Goal: Task Accomplishment & Management: Use online tool/utility

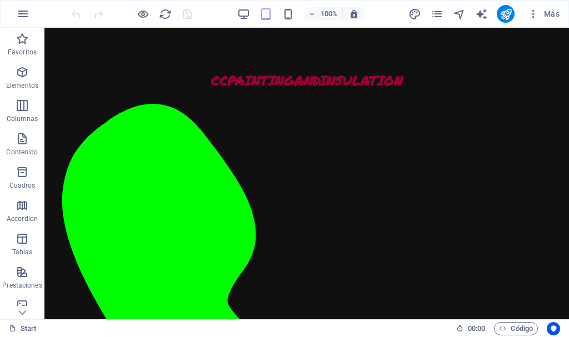
scroll to position [880, 0]
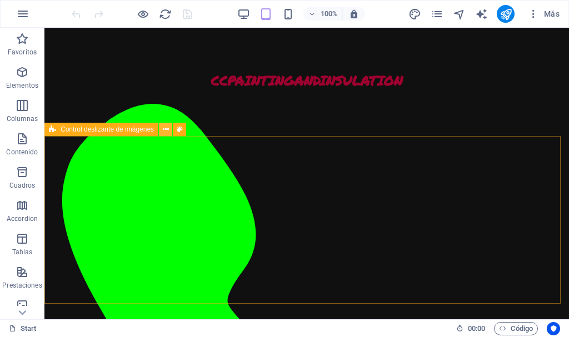
click at [166, 131] on icon at bounding box center [166, 130] width 6 height 12
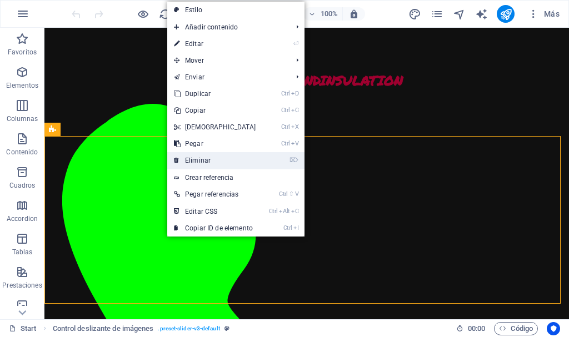
click at [198, 155] on link "⌦ Eliminar" at bounding box center [215, 160] width 96 height 17
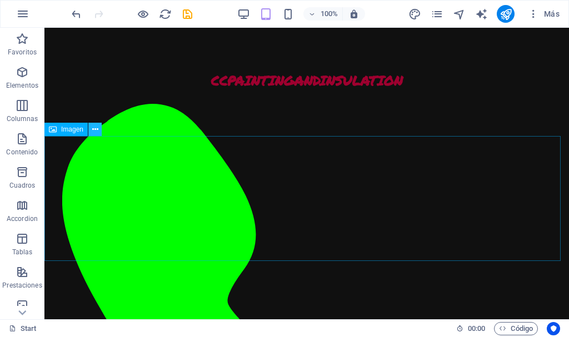
click at [96, 131] on icon at bounding box center [95, 130] width 6 height 12
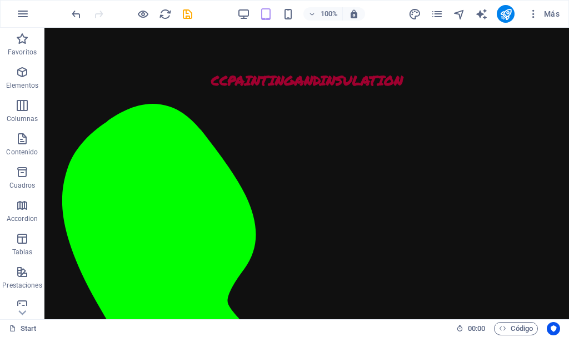
scroll to position [901, 0]
click at [188, 15] on icon "save" at bounding box center [187, 14] width 13 height 13
checkbox input "false"
click at [509, 11] on icon "publish" at bounding box center [505, 14] width 13 height 13
click at [508, 13] on icon "publish" at bounding box center [505, 14] width 13 height 13
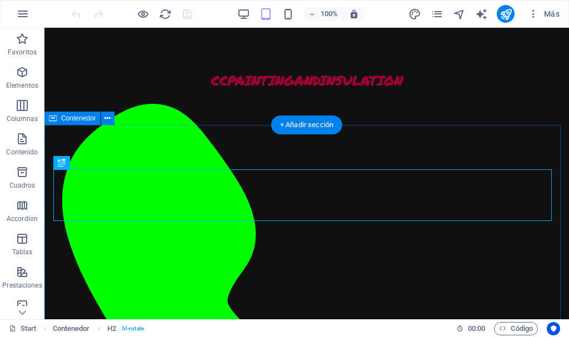
scroll to position [414, 0]
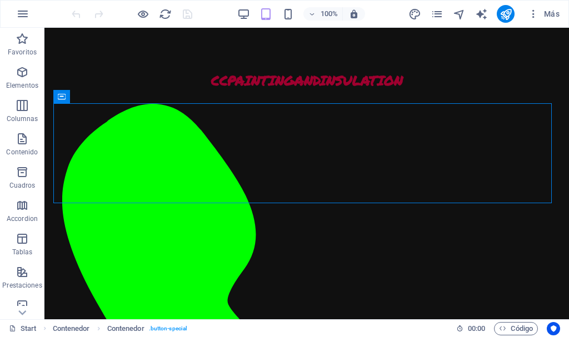
scroll to position [496, 0]
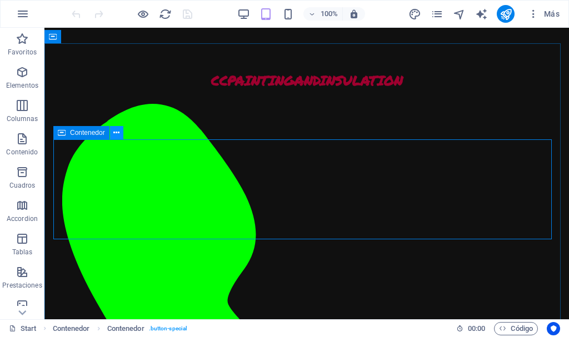
click at [117, 132] on icon at bounding box center [116, 133] width 6 height 12
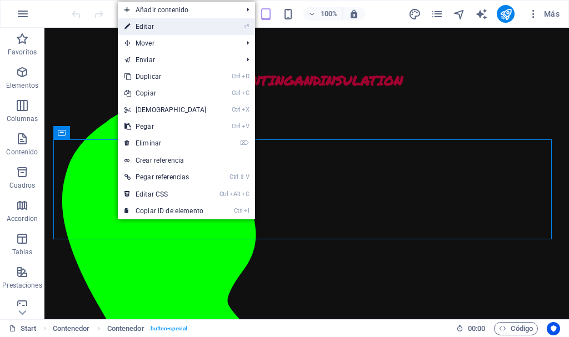
click at [168, 27] on link "⏎ Editar" at bounding box center [166, 26] width 96 height 17
select select "px"
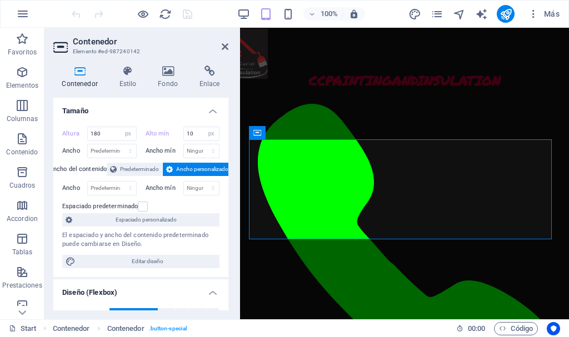
scroll to position [615, 0]
click at [130, 76] on icon at bounding box center [128, 71] width 34 height 11
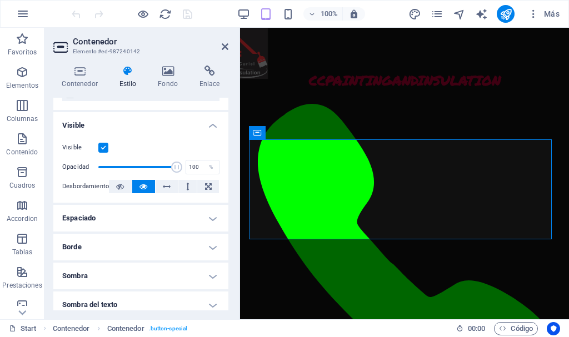
scroll to position [134, 0]
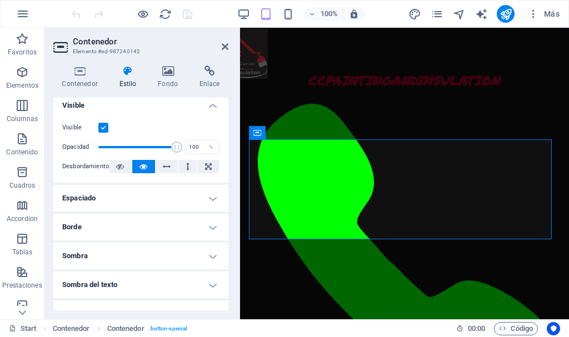
click at [209, 198] on h4 "Espaciado" at bounding box center [140, 198] width 175 height 27
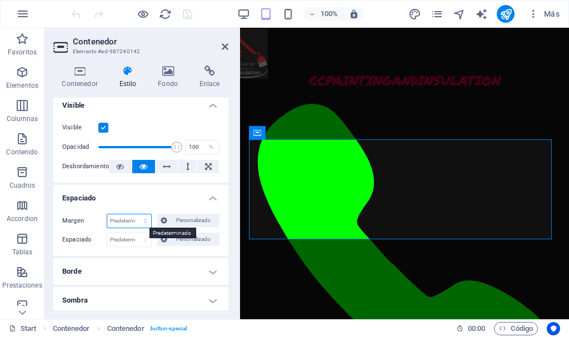
click at [144, 220] on select "Predeterminado automático px % rem vw vh Personalizado" at bounding box center [129, 220] width 44 height 13
select select "px"
click at [134, 214] on select "Predeterminado automático px % rem vw vh Personalizado" at bounding box center [129, 220] width 44 height 13
type input "20"
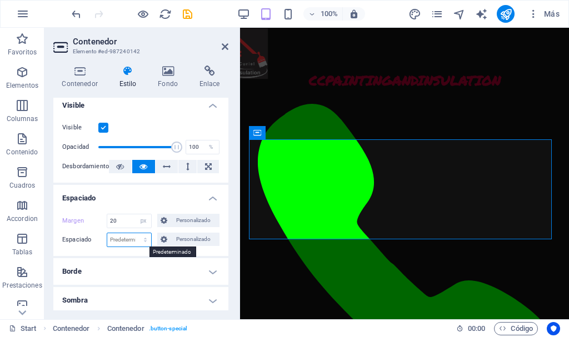
click at [131, 241] on select "Predeterminado px rem % vh vw Personalizado" at bounding box center [129, 239] width 44 height 13
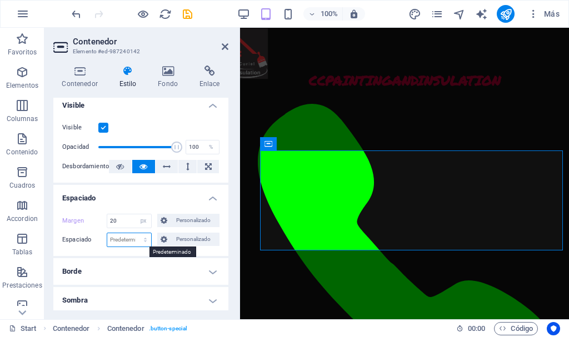
select select "px"
click at [134, 233] on select "Predeterminado px rem % vh vw Personalizado" at bounding box center [129, 239] width 44 height 13
type input "10"
drag, startPoint x: 122, startPoint y: 222, endPoint x: 94, endPoint y: 222, distance: 27.8
click at [94, 222] on div "Margen 20 Predeterminado automático px % rem vw vh Personalizado Personalizado" at bounding box center [140, 221] width 157 height 14
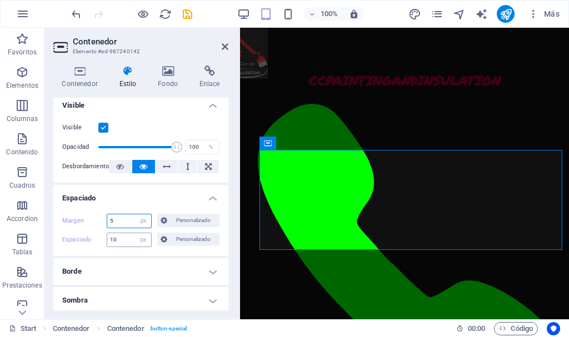
type input "5"
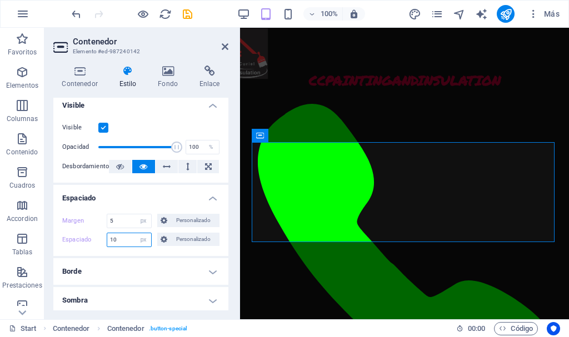
click at [123, 238] on input "10" at bounding box center [129, 239] width 44 height 13
click at [124, 222] on input "5" at bounding box center [129, 220] width 44 height 13
drag, startPoint x: 124, startPoint y: 222, endPoint x: 98, endPoint y: 222, distance: 26.1
click at [98, 222] on div "Margen 5 Predeterminado automático px % rem vw vh Personalizado Personalizado" at bounding box center [140, 221] width 157 height 14
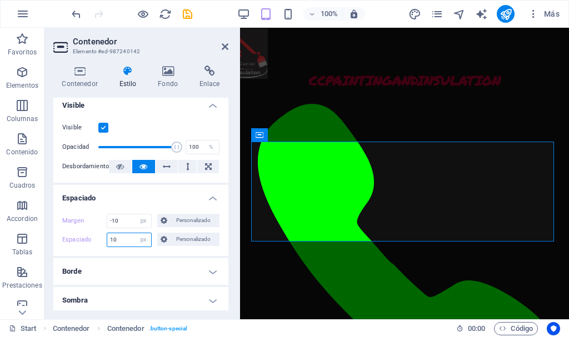
click at [124, 242] on input "10" at bounding box center [129, 239] width 44 height 13
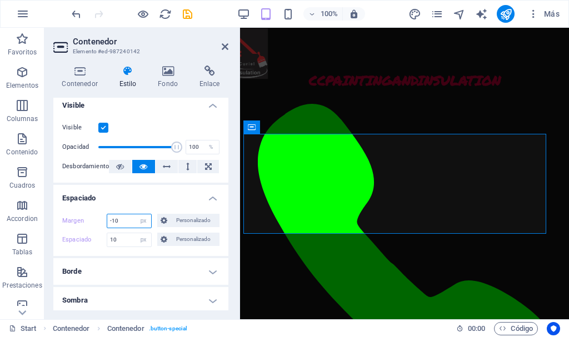
drag, startPoint x: 121, startPoint y: 218, endPoint x: 95, endPoint y: 221, distance: 26.3
click at [95, 221] on div "Margen -10 Predeterminado automático px % rem vw vh Personalizado Personalizado" at bounding box center [140, 221] width 157 height 14
type input "2"
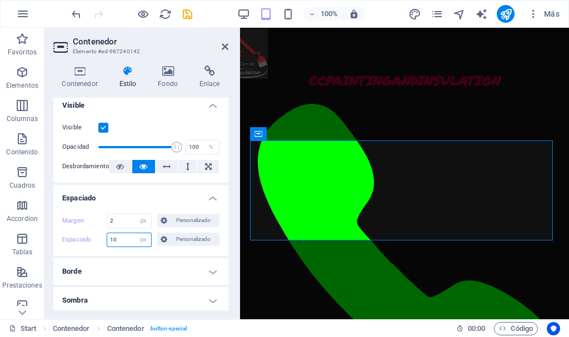
click at [127, 239] on input "10" at bounding box center [129, 239] width 44 height 13
drag, startPoint x: 127, startPoint y: 239, endPoint x: 89, endPoint y: 239, distance: 37.2
click at [89, 239] on div "Espaciado 10 Predeterminado px rem % vh vw Personalizado Personalizado" at bounding box center [140, 240] width 157 height 14
drag, startPoint x: 119, startPoint y: 240, endPoint x: 100, endPoint y: 238, distance: 19.6
click at [100, 238] on div "Espaciado 50 Predeterminado px rem % vh vw Personalizado Personalizado" at bounding box center [140, 240] width 157 height 14
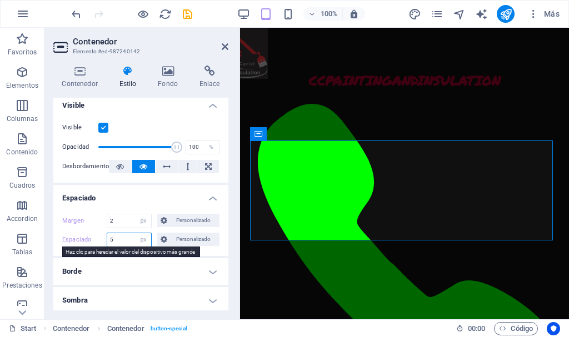
type input "5"
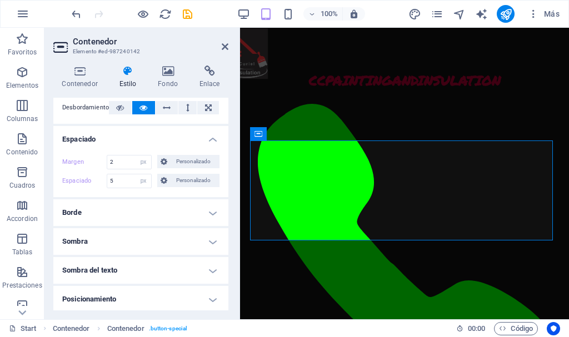
scroll to position [215, 0]
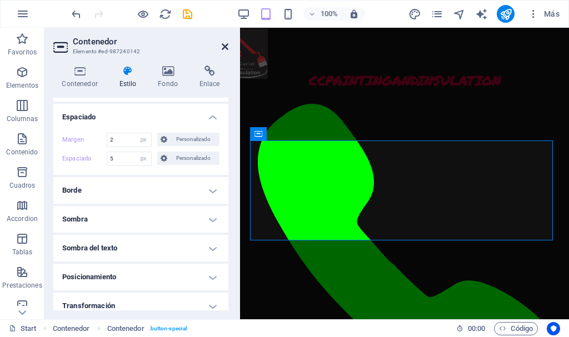
click at [225, 46] on icon at bounding box center [225, 46] width 7 height 9
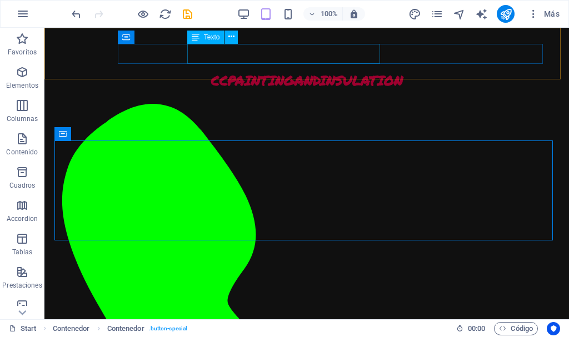
scroll to position [496, 0]
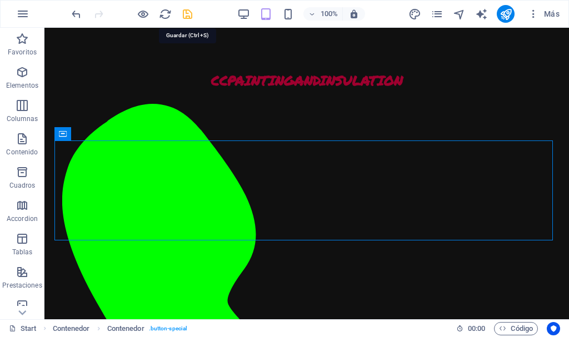
click at [185, 15] on icon "save" at bounding box center [187, 14] width 13 height 13
checkbox input "false"
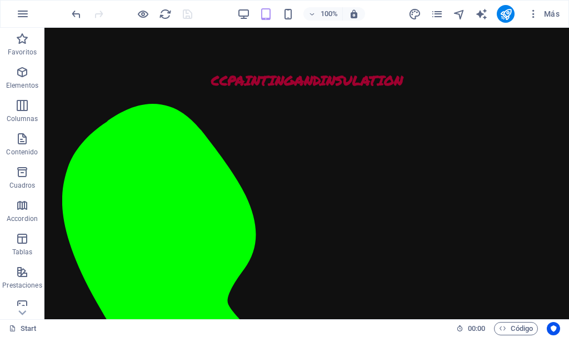
scroll to position [631, 0]
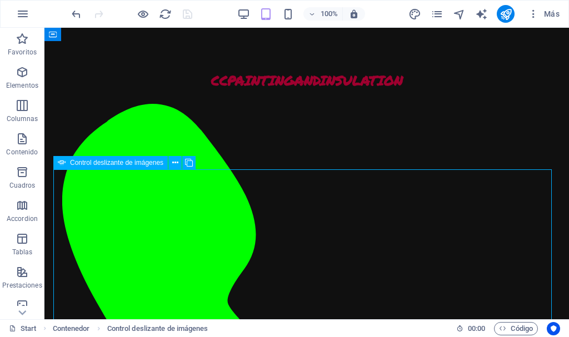
scroll to position [568, 0]
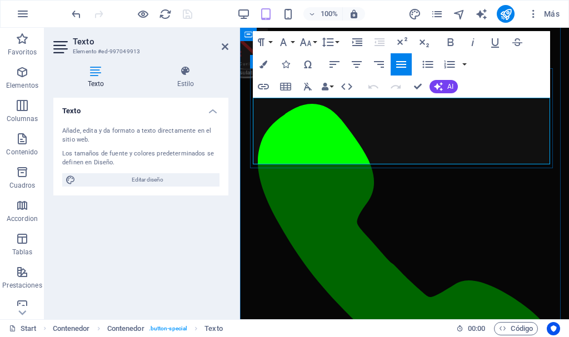
scroll to position [688, 0]
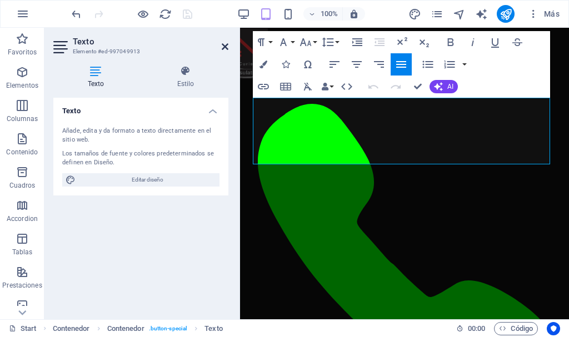
click at [225, 47] on icon at bounding box center [225, 46] width 7 height 9
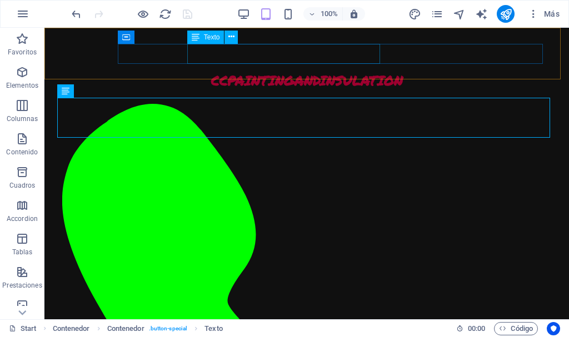
scroll to position [568, 0]
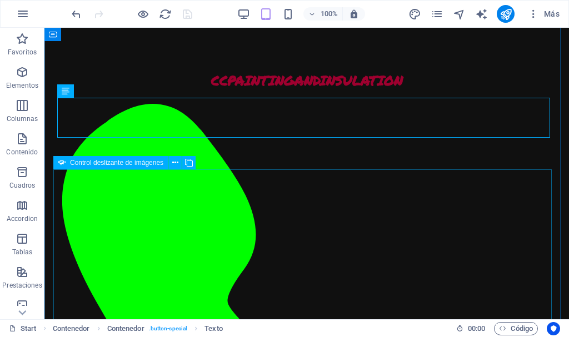
select select "px"
select select "ms"
select select "s"
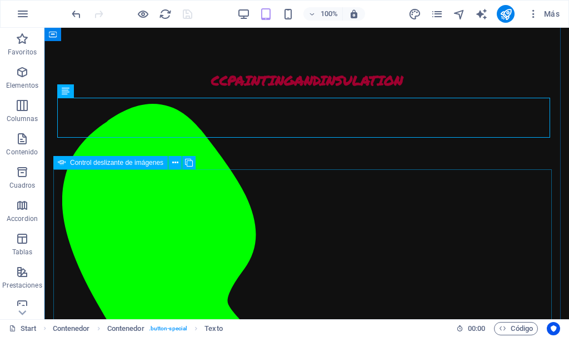
select select "progressive"
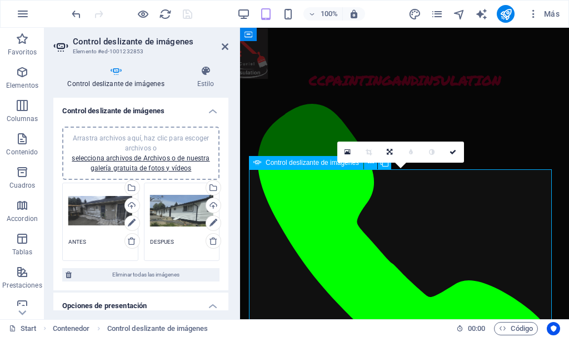
scroll to position [688, 0]
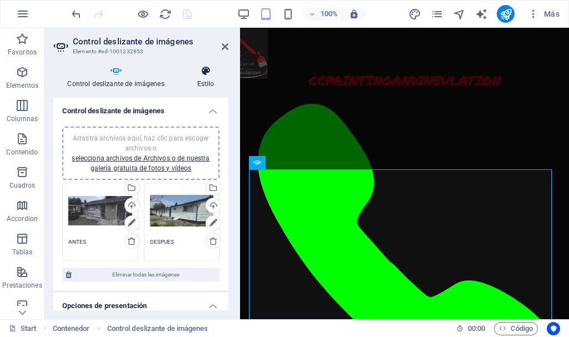
click at [206, 73] on icon at bounding box center [206, 71] width 46 height 11
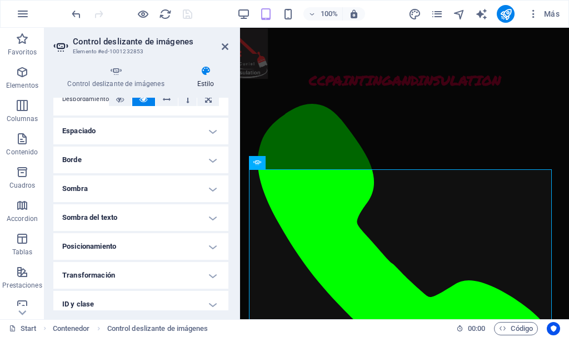
scroll to position [197, 0]
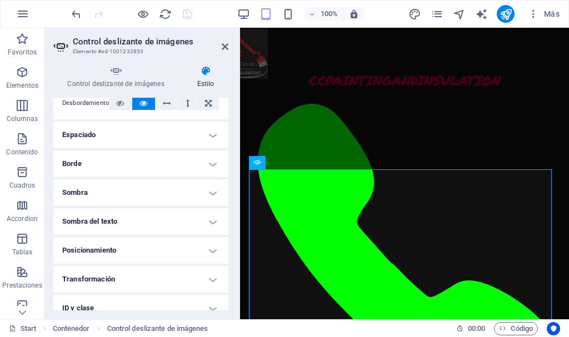
click at [212, 136] on h4 "Espaciado" at bounding box center [140, 135] width 175 height 27
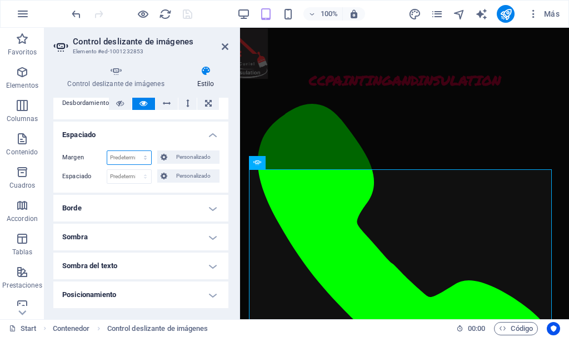
click at [135, 156] on select "Predeterminado automático px % rem vw vh Personalizado" at bounding box center [129, 157] width 44 height 13
select select "px"
click at [134, 151] on select "Predeterminado automático px % rem vw vh Personalizado" at bounding box center [129, 157] width 44 height 13
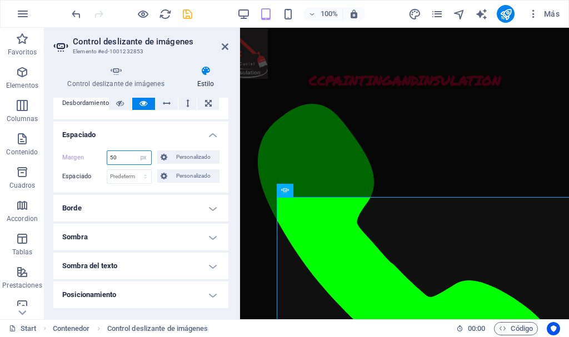
drag, startPoint x: 127, startPoint y: 158, endPoint x: 86, endPoint y: 156, distance: 41.1
click at [86, 156] on div "Margen 50 Predeterminado automático px % rem vw vh Personalizado Personalizado" at bounding box center [140, 158] width 157 height 14
type input "5"
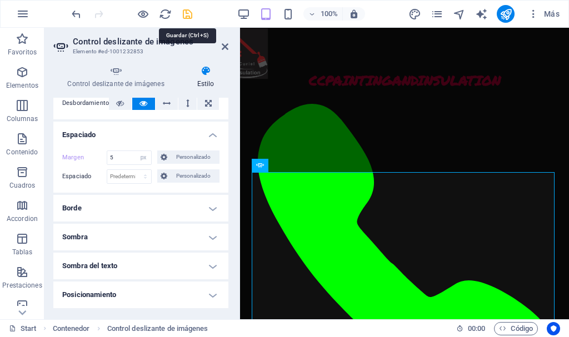
click at [187, 14] on icon "save" at bounding box center [187, 14] width 13 height 13
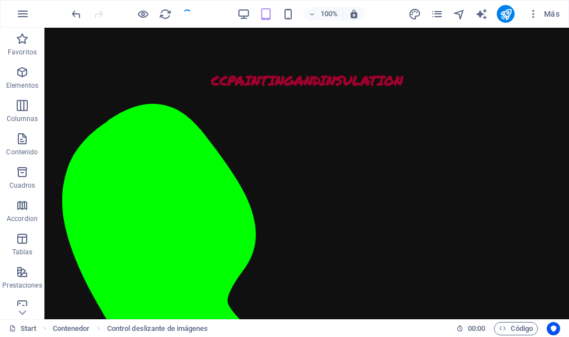
checkbox input "false"
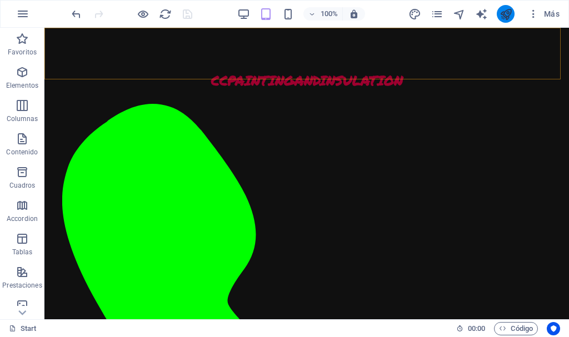
click at [506, 12] on icon "publish" at bounding box center [505, 14] width 13 height 13
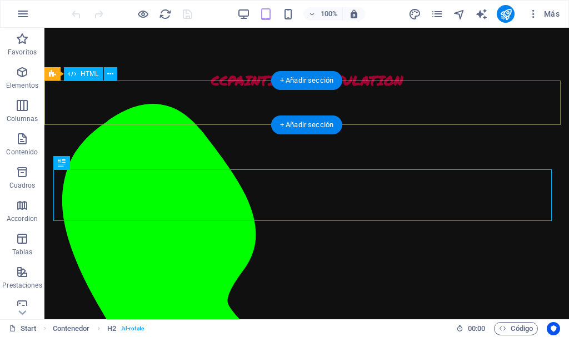
scroll to position [414, 0]
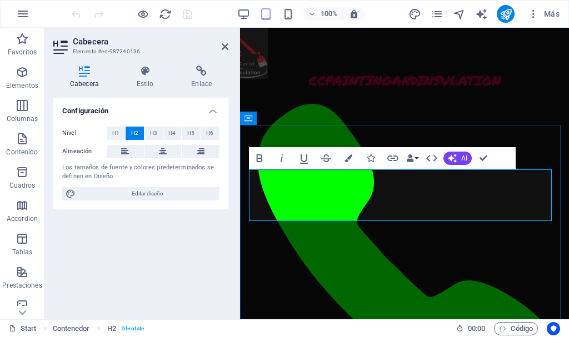
scroll to position [534, 0]
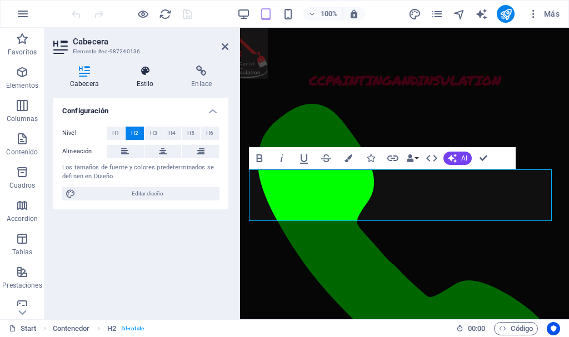
click at [143, 72] on icon at bounding box center [145, 71] width 51 height 11
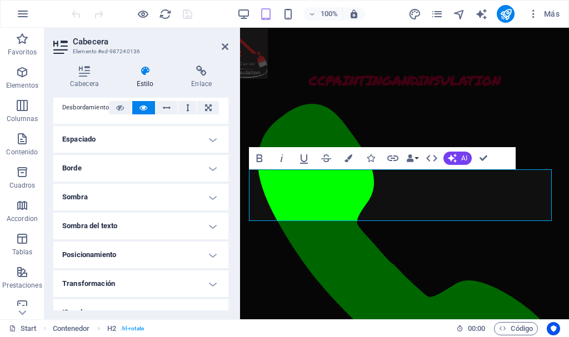
scroll to position [196, 0]
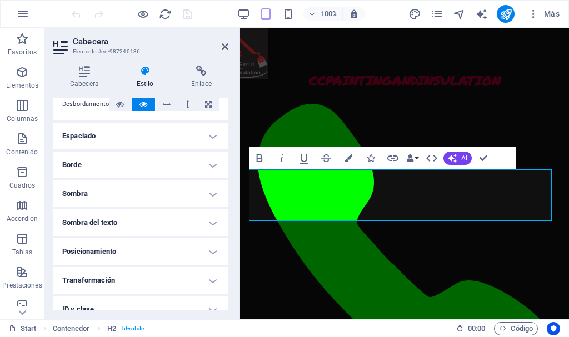
click at [208, 136] on h4 "Espaciado" at bounding box center [140, 136] width 175 height 27
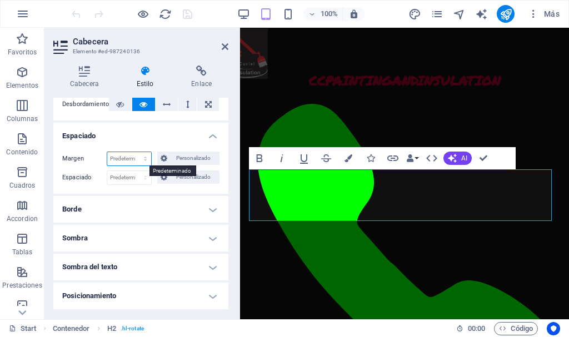
click at [134, 157] on select "Predeterminado automático px % rem vw vh Personalizado" at bounding box center [129, 158] width 44 height 13
select select "px"
click at [134, 152] on select "Predeterminado automático px % rem vw vh Personalizado" at bounding box center [129, 158] width 44 height 13
type input "5"
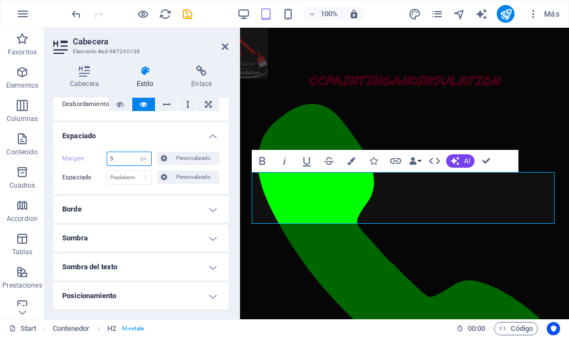
drag, startPoint x: 123, startPoint y: 160, endPoint x: 89, endPoint y: 157, distance: 33.4
click at [89, 157] on div "Margen 5 Predeterminado automático px % rem vw vh Personalizado Personalizado" at bounding box center [140, 159] width 157 height 14
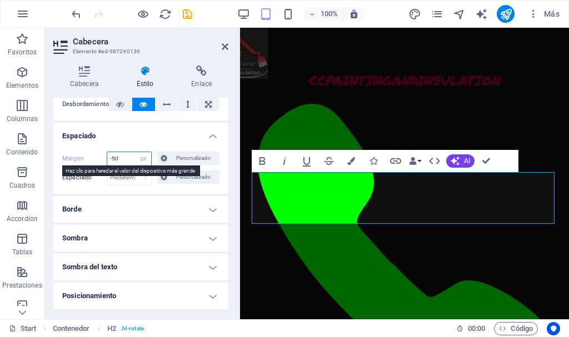
type input "-50"
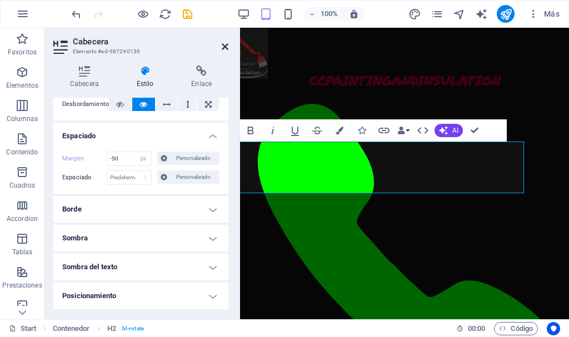
click at [225, 43] on icon at bounding box center [225, 46] width 7 height 9
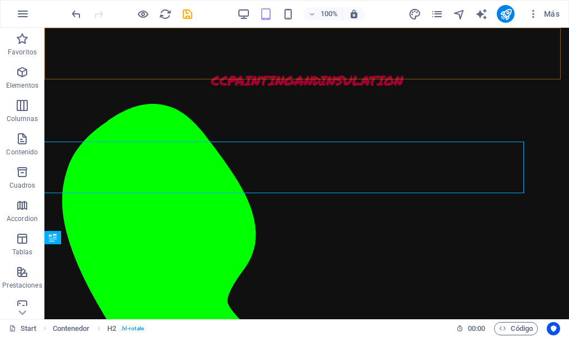
scroll to position [414, 0]
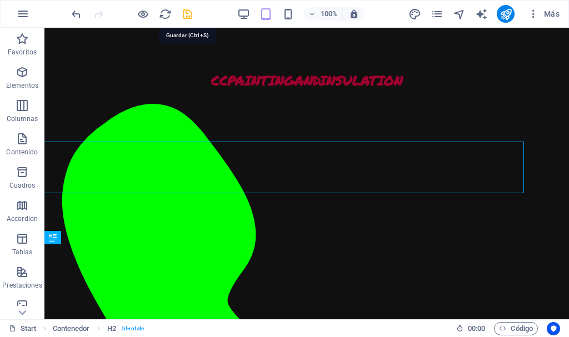
click at [188, 16] on icon "save" at bounding box center [187, 14] width 13 height 13
checkbox input "false"
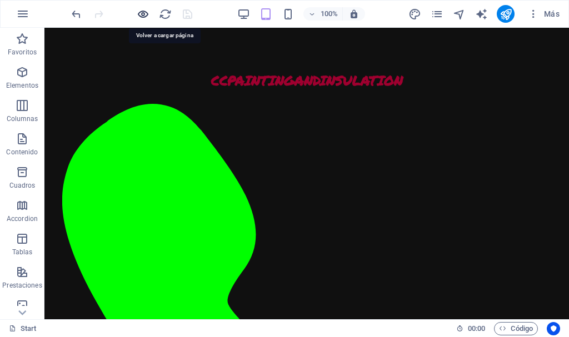
click at [141, 16] on icon "button" at bounding box center [143, 14] width 13 height 13
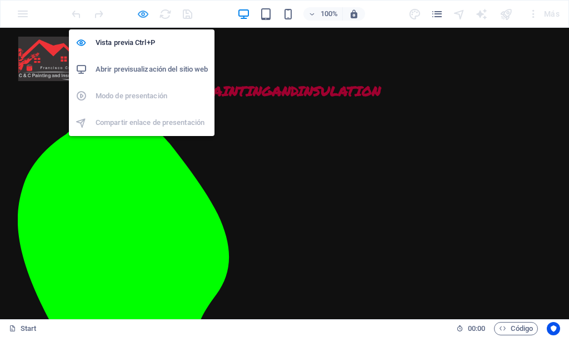
scroll to position [425, 0]
click at [153, 67] on h6 "Abrir previsualización del sitio web" at bounding box center [152, 69] width 112 height 13
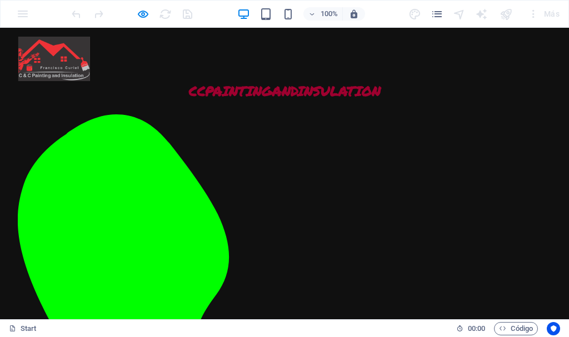
scroll to position [251, 0]
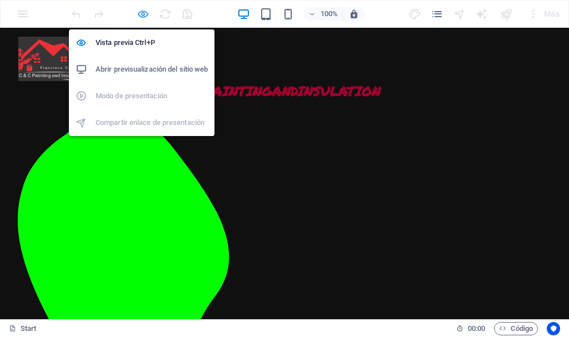
click at [146, 12] on icon "button" at bounding box center [143, 14] width 13 height 13
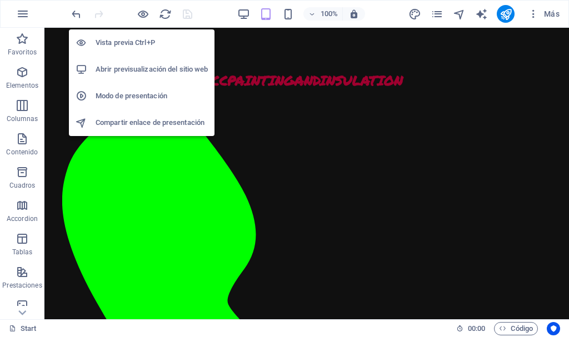
click at [137, 47] on h6 "Vista previa Ctrl+P" at bounding box center [152, 42] width 112 height 13
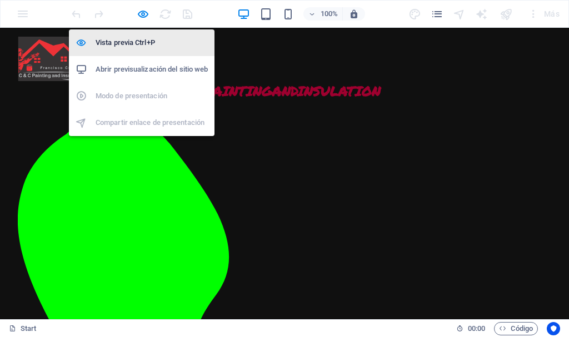
click at [140, 43] on h6 "Vista previa Ctrl+P" at bounding box center [152, 42] width 112 height 13
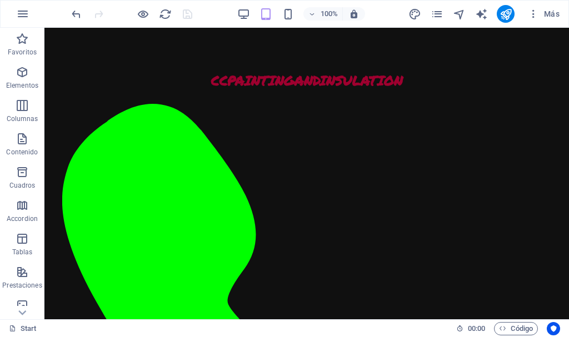
scroll to position [421, 0]
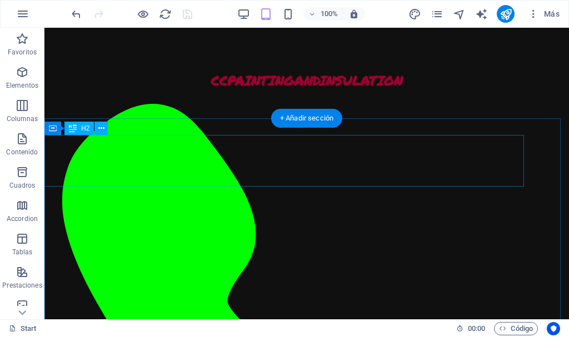
select select "px"
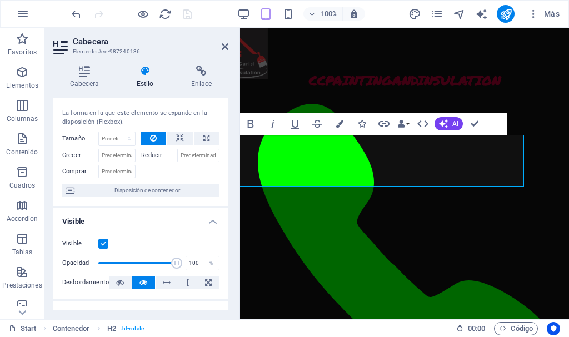
scroll to position [15, 0]
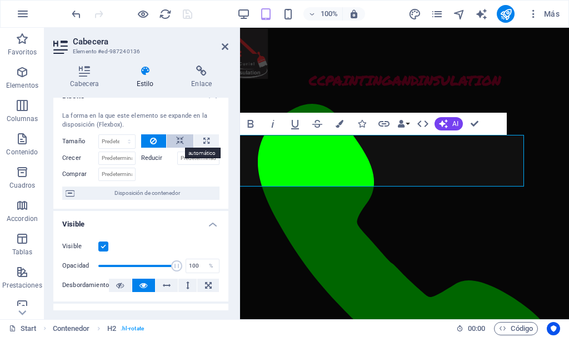
click at [180, 141] on icon at bounding box center [180, 140] width 8 height 13
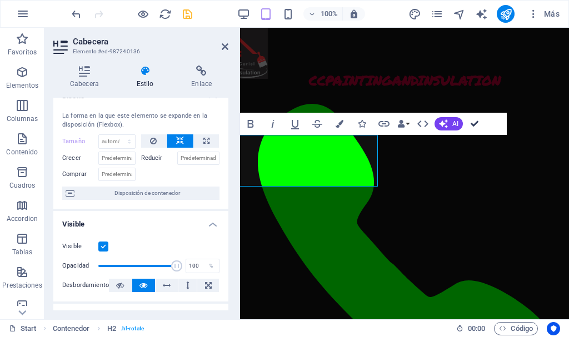
scroll to position [421, 0]
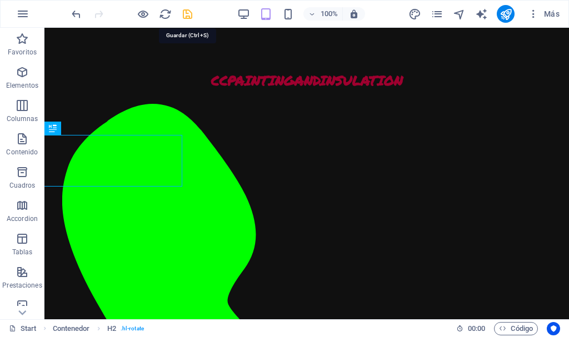
click at [188, 12] on icon "save" at bounding box center [187, 14] width 13 height 13
checkbox input "false"
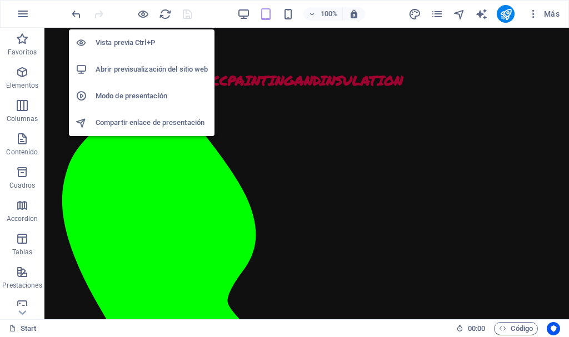
click at [136, 68] on h6 "Abrir previsualización del sitio web" at bounding box center [152, 69] width 112 height 13
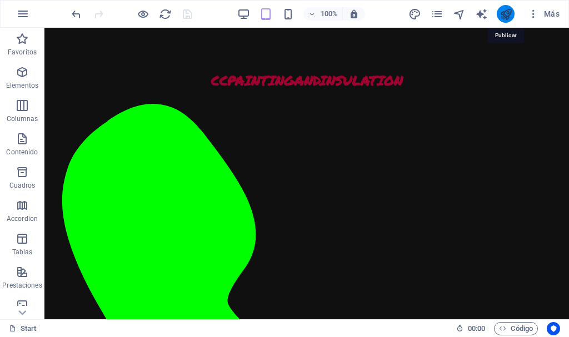
click at [503, 14] on icon "publish" at bounding box center [505, 14] width 13 height 13
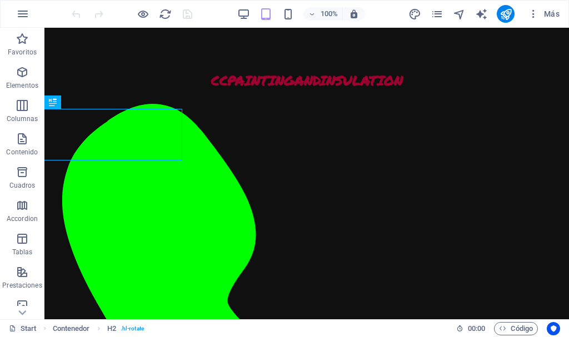
scroll to position [465, 0]
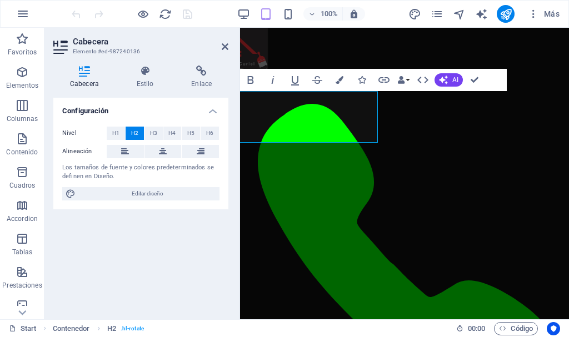
scroll to position [584, 0]
click at [149, 74] on icon at bounding box center [145, 71] width 51 height 11
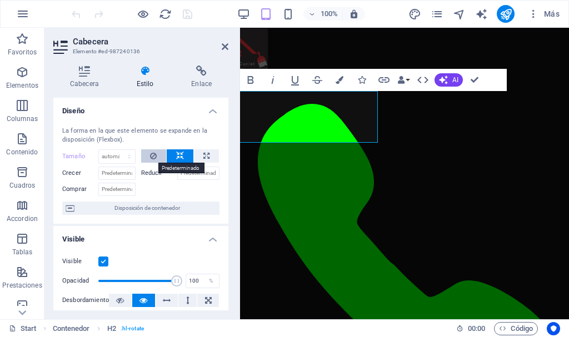
click at [148, 156] on button at bounding box center [154, 155] width 26 height 13
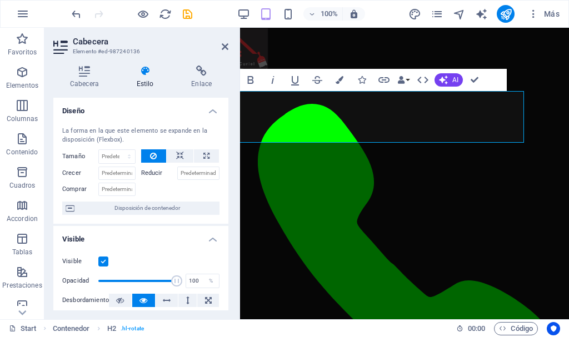
drag, startPoint x: 225, startPoint y: 144, endPoint x: 228, endPoint y: 163, distance: 19.1
click at [228, 163] on div "Cabecera Estilo Enlace Configuración Nivel H1 H2 H3 H4 H5 H6 Alineación Los tam…" at bounding box center [140, 188] width 193 height 263
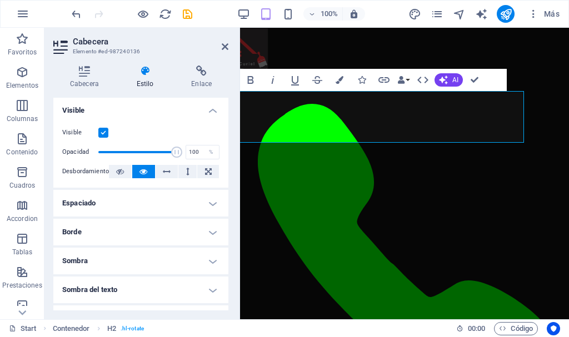
scroll to position [145, 0]
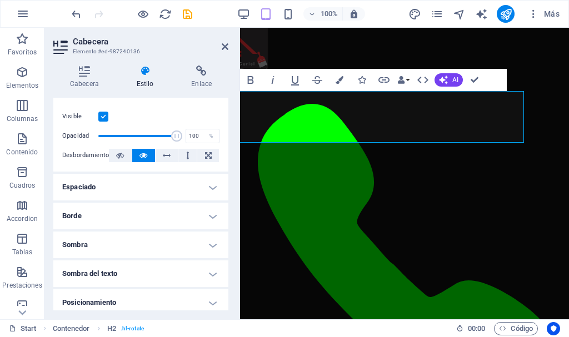
click at [205, 184] on h4 "Espaciado" at bounding box center [140, 187] width 175 height 27
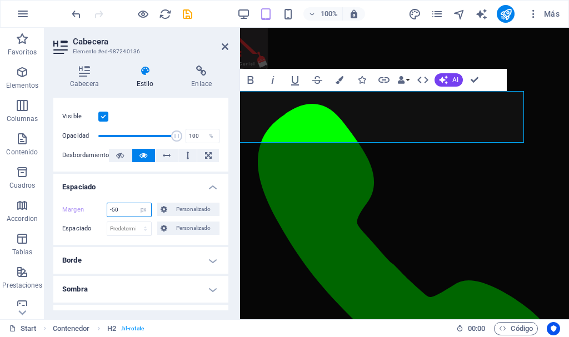
click at [125, 209] on input "-50" at bounding box center [129, 209] width 44 height 13
click at [142, 212] on select "Predeterminado automático px % rem vw vh Personalizado" at bounding box center [144, 209] width 16 height 13
select select "default"
click at [136, 203] on select "Predeterminado automático px % rem vw vh Personalizado" at bounding box center [144, 209] width 16 height 13
select select "DISABLED_OPTION_VALUE"
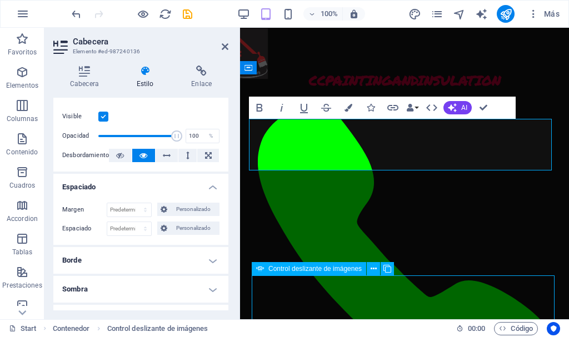
select select "px"
select select "ms"
select select "s"
select select "progressive"
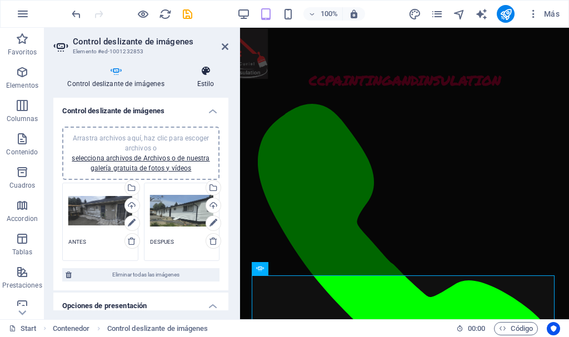
click at [207, 75] on icon at bounding box center [206, 71] width 46 height 11
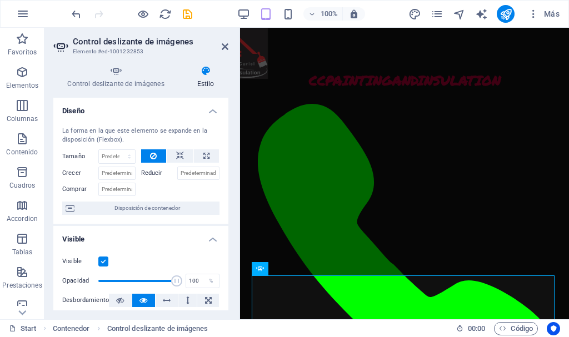
click at [147, 172] on label "Reducir" at bounding box center [159, 173] width 36 height 13
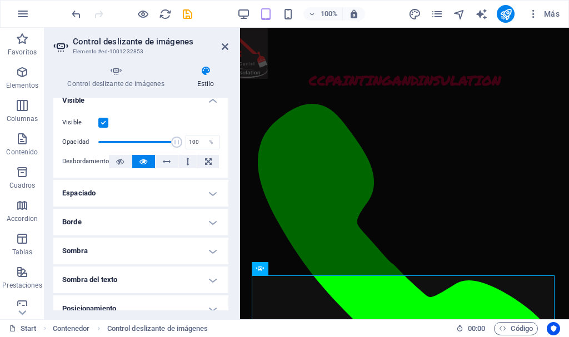
scroll to position [147, 0]
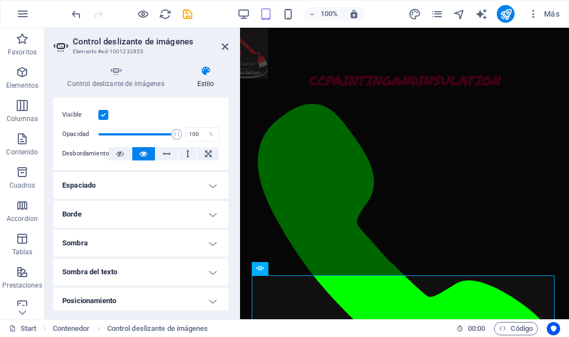
click at [210, 184] on h4 "Espaciado" at bounding box center [140, 185] width 175 height 27
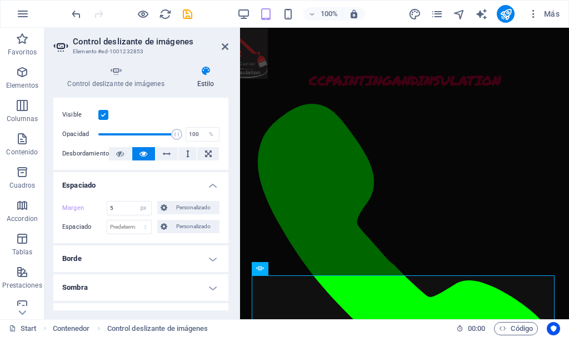
click at [210, 184] on h4 "Espaciado" at bounding box center [140, 182] width 175 height 20
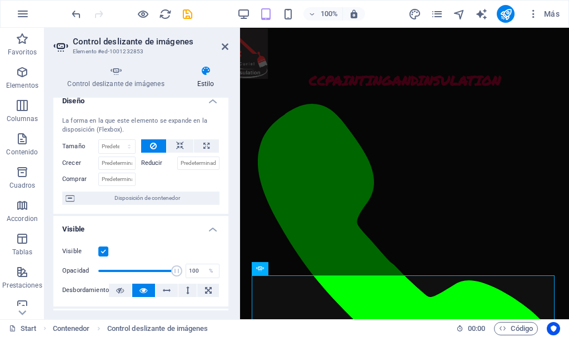
scroll to position [0, 0]
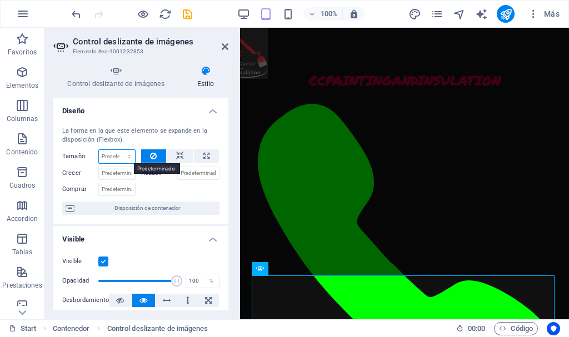
click at [114, 152] on select "Predeterminado automático px % 1/1 1/2 1/3 1/4 1/5 1/6 1/7 1/8 1/9 1/10" at bounding box center [117, 156] width 36 height 13
select select "px"
click at [118, 150] on select "Predeterminado automático px % 1/1 1/2 1/3 1/4 1/5 1/6 1/7 1/8 1/9 1/10" at bounding box center [117, 156] width 36 height 13
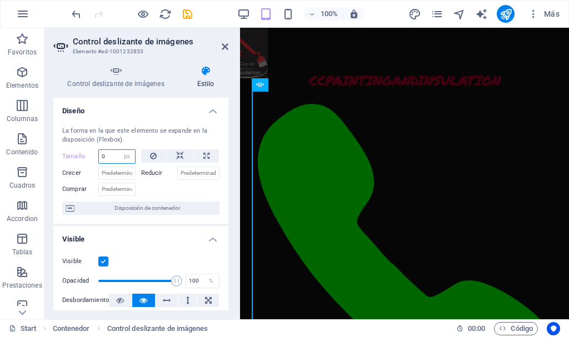
scroll to position [760, 0]
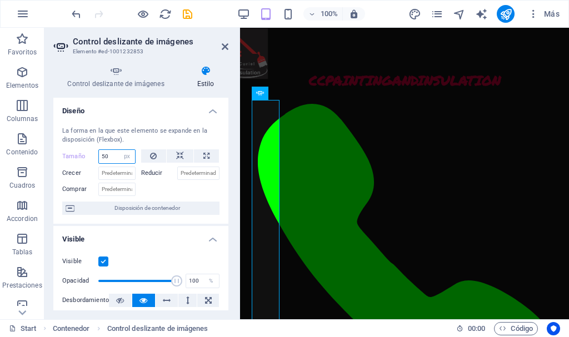
drag, startPoint x: 113, startPoint y: 153, endPoint x: 75, endPoint y: 155, distance: 38.4
click at [75, 155] on div "Tamaño 50 Predeterminado automático px % 1/1 1/2 1/3 1/4 1/5 1/6 1/7 1/8 1/9 1/…" at bounding box center [98, 156] width 73 height 14
type input "100"
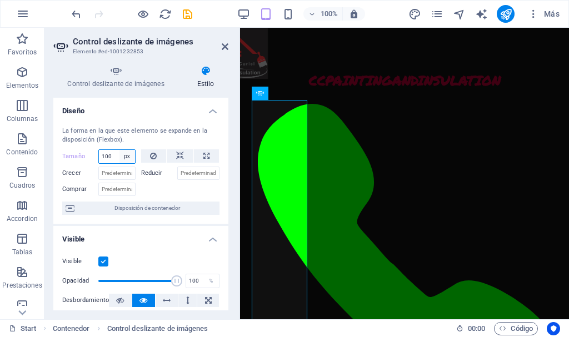
click at [127, 157] on select "Predeterminado automático px % 1/1 1/2 1/3 1/4 1/5 1/6 1/7 1/8 1/9 1/10" at bounding box center [127, 156] width 16 height 13
select select "1bmcf9lj2e"
click at [119, 150] on select "Predeterminado automático px % 1/1 1/2 1/3 1/4 1/5 1/6 1/7 1/8 1/9 1/10" at bounding box center [127, 156] width 16 height 13
select select "DISABLED_OPTION_VALUE"
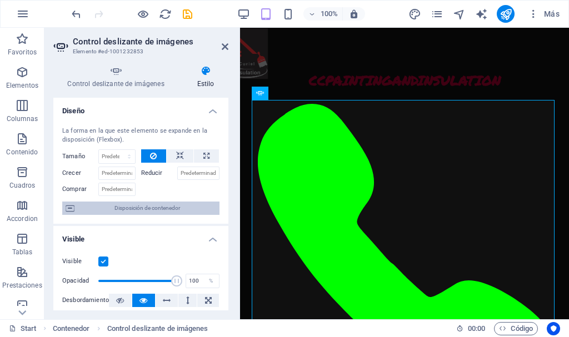
click at [161, 208] on span "Disposición de contenedor" at bounding box center [147, 208] width 138 height 13
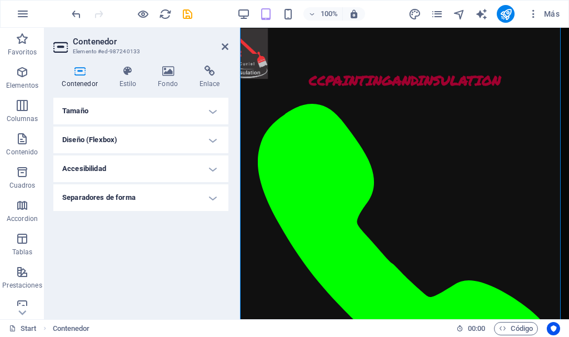
click at [213, 108] on h4 "Tamaño" at bounding box center [140, 111] width 175 height 27
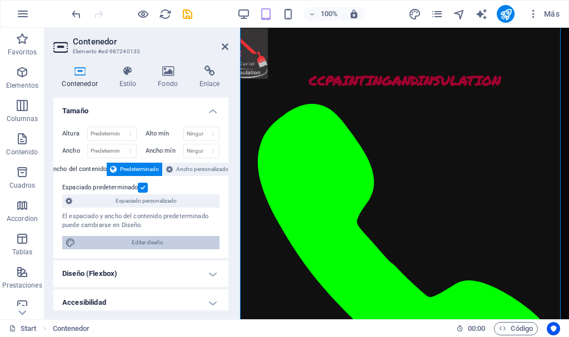
click at [154, 239] on span "Editar diseño" at bounding box center [147, 242] width 137 height 13
select select "rem"
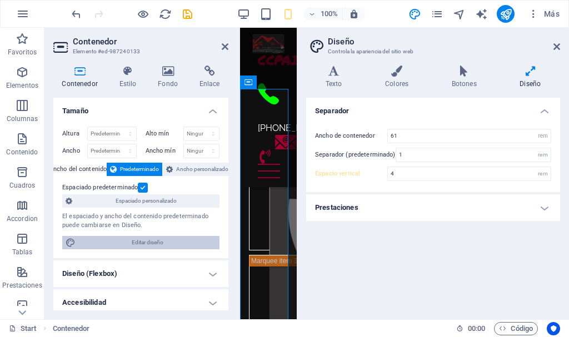
scroll to position [809, 0]
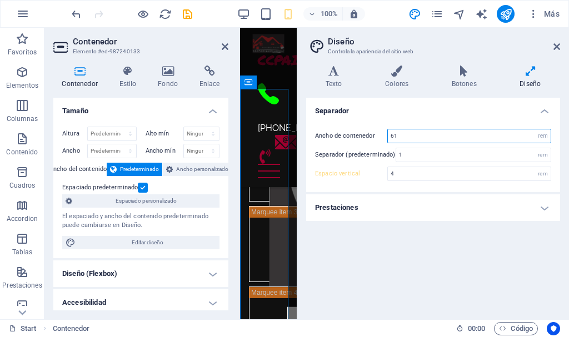
click at [409, 137] on input "61" at bounding box center [469, 135] width 163 height 13
drag, startPoint x: 409, startPoint y: 137, endPoint x: 348, endPoint y: 134, distance: 61.7
click at [348, 134] on div "Ancho de contenedor 61 rem px" at bounding box center [433, 136] width 236 height 14
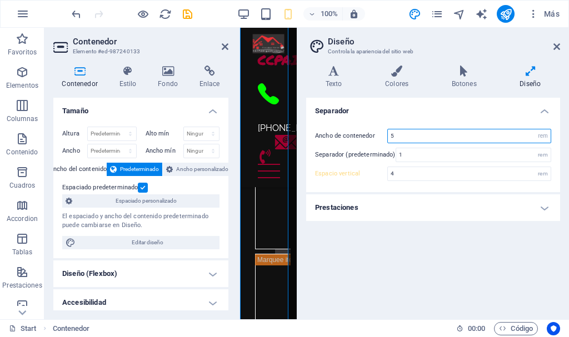
scroll to position [936, 0]
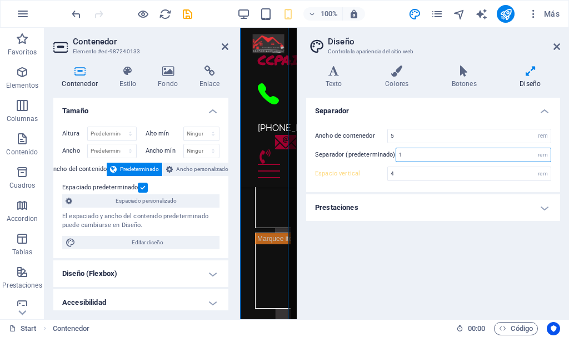
click at [456, 156] on input "1" at bounding box center [473, 154] width 154 height 13
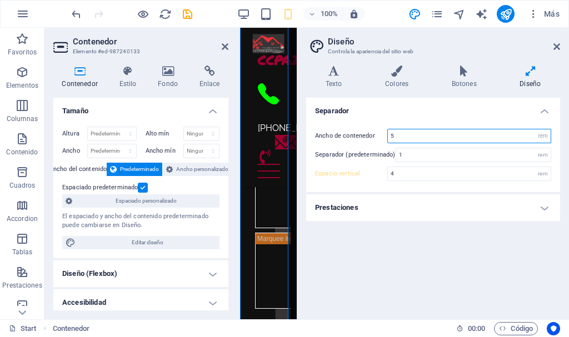
click at [424, 137] on input "5" at bounding box center [469, 135] width 163 height 13
drag, startPoint x: 424, startPoint y: 137, endPoint x: 344, endPoint y: 143, distance: 80.2
click at [344, 143] on div "Ancho de contenedor 5 rem px" at bounding box center [433, 136] width 236 height 14
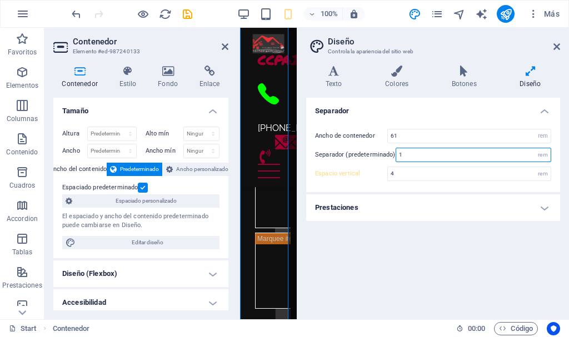
click at [429, 156] on input "1" at bounding box center [473, 154] width 154 height 13
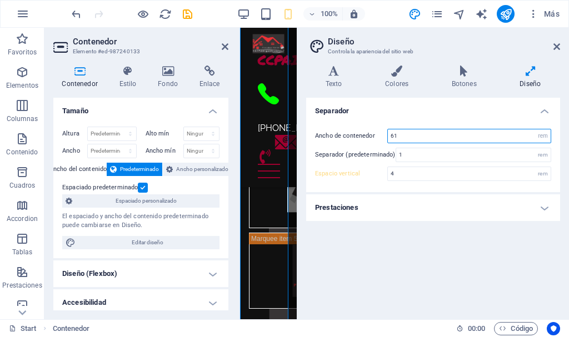
drag, startPoint x: 398, startPoint y: 138, endPoint x: 365, endPoint y: 139, distance: 32.8
click at [365, 139] on div "Ancho de contenedor 61 rem px" at bounding box center [433, 136] width 236 height 14
type input "5"
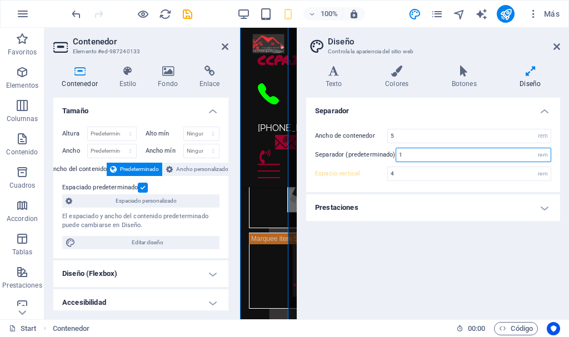
click at [435, 153] on input "1" at bounding box center [473, 154] width 154 height 13
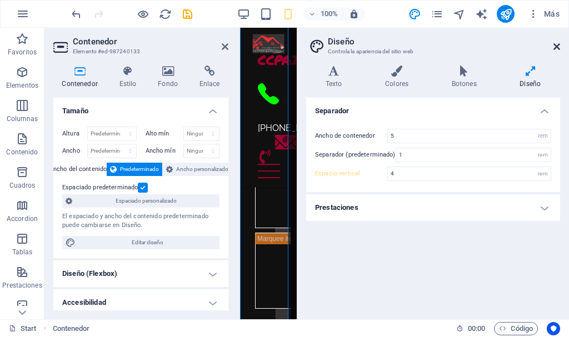
click at [558, 45] on icon at bounding box center [556, 46] width 7 height 9
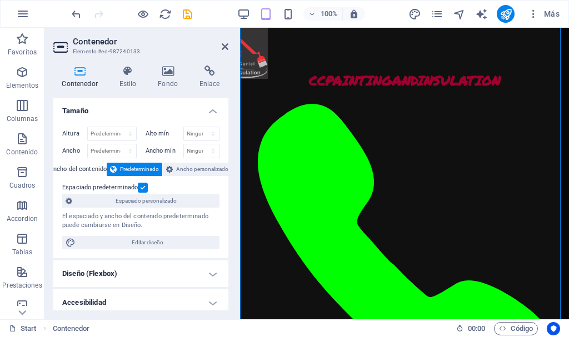
scroll to position [882, 0]
click at [163, 241] on span "Editar diseño" at bounding box center [147, 242] width 137 height 13
select select "rem"
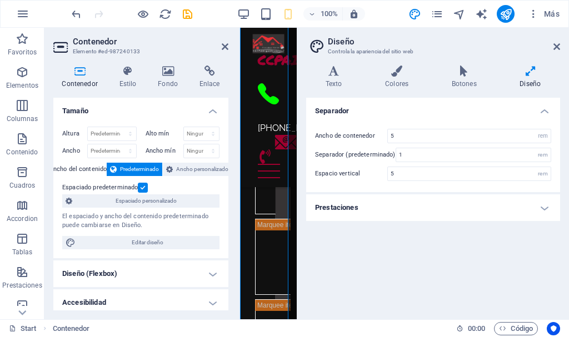
type input "4"
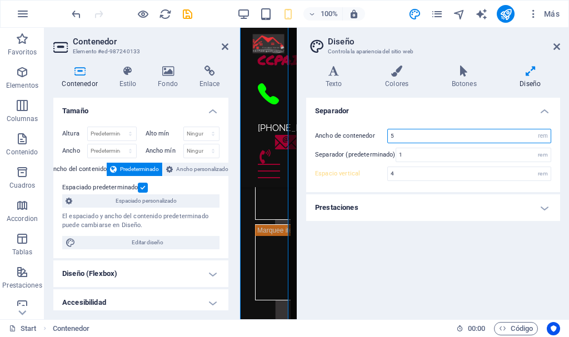
drag, startPoint x: 410, startPoint y: 134, endPoint x: 347, endPoint y: 141, distance: 63.1
click at [347, 141] on div "Ancho de contenedor 5 rem px" at bounding box center [433, 136] width 236 height 14
type input "61"
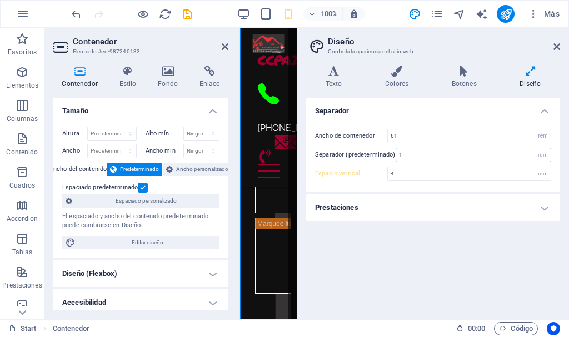
click at [468, 156] on input "1" at bounding box center [473, 154] width 154 height 13
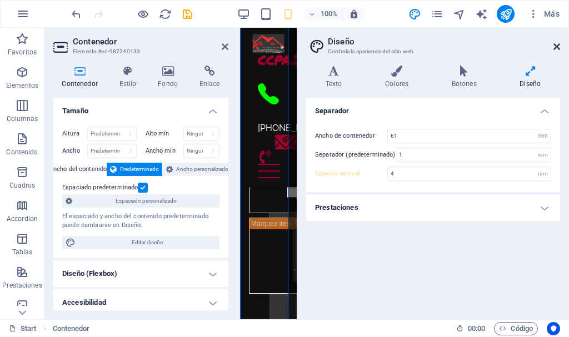
click at [555, 47] on icon at bounding box center [556, 46] width 7 height 9
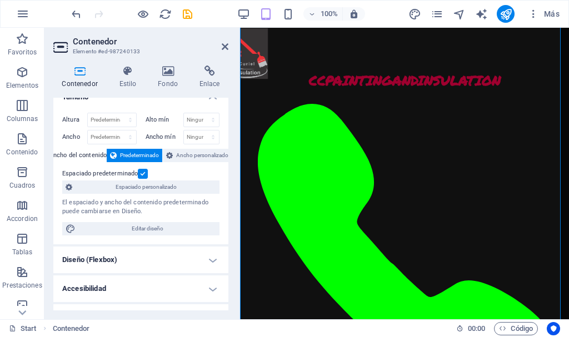
scroll to position [0, 0]
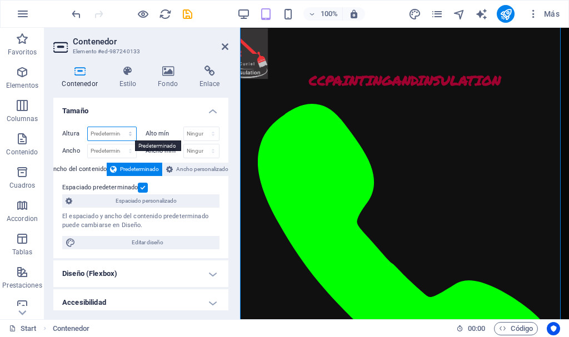
click at [131, 134] on select "Predeterminado px rem % vh vw" at bounding box center [112, 133] width 48 height 13
select select "px"
click at [119, 127] on select "Predeterminado px rem % vh vw" at bounding box center [112, 133] width 48 height 13
click at [115, 134] on input "872" at bounding box center [112, 133] width 48 height 13
type input "8"
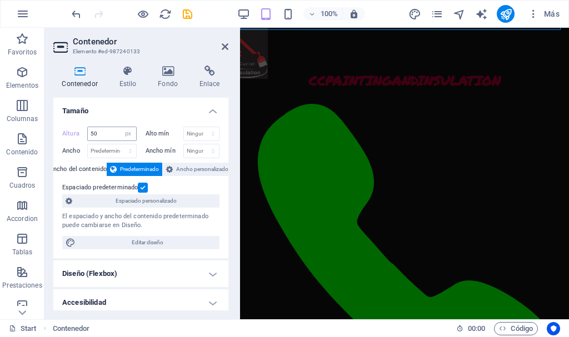
scroll to position [499, 0]
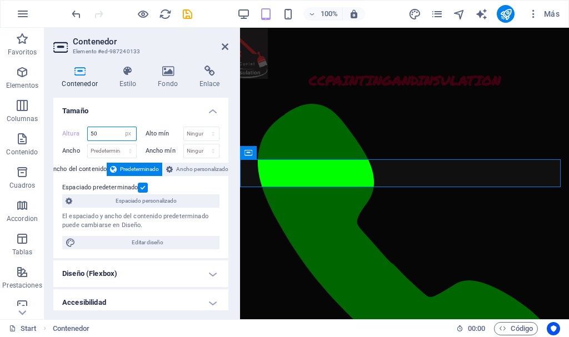
click at [115, 134] on input "50" at bounding box center [112, 133] width 48 height 13
type input "5"
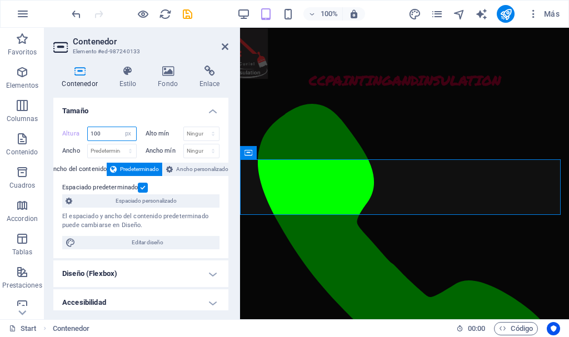
click at [109, 133] on input "100" at bounding box center [112, 133] width 48 height 13
drag, startPoint x: 109, startPoint y: 133, endPoint x: 73, endPoint y: 132, distance: 36.1
click at [73, 132] on div "Altura 100 Predeterminado px rem % vh vw" at bounding box center [99, 134] width 74 height 14
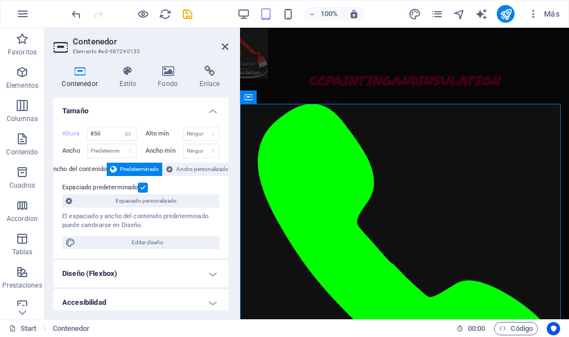
scroll to position [530, 0]
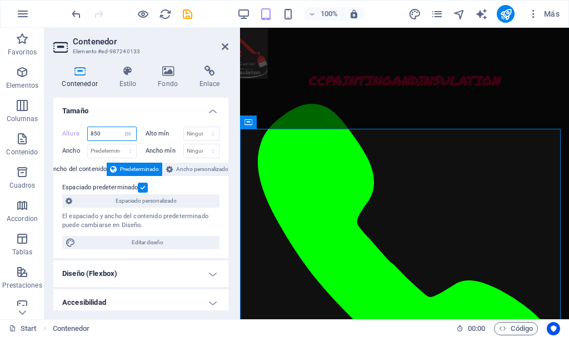
drag, startPoint x: 107, startPoint y: 134, endPoint x: 72, endPoint y: 131, distance: 35.7
click at [72, 131] on div "Altura 850 Predeterminado px rem % vh vw" at bounding box center [99, 134] width 74 height 14
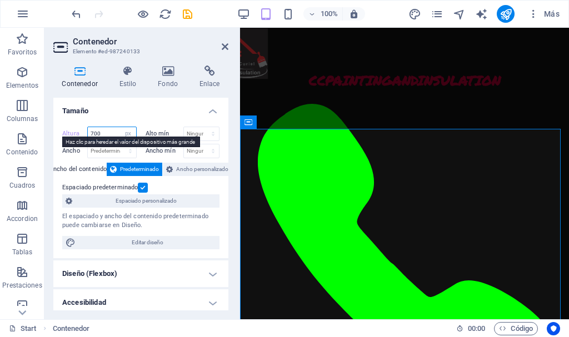
type input "700"
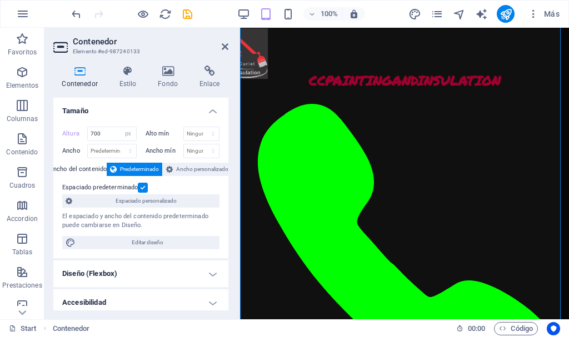
scroll to position [740, 0]
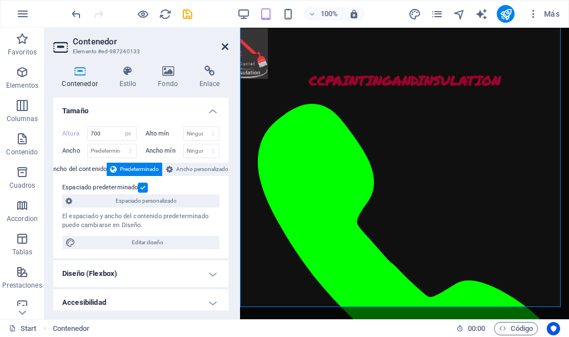
click at [225, 47] on icon at bounding box center [225, 46] width 7 height 9
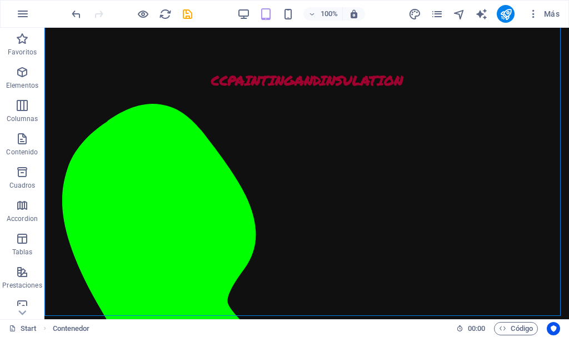
scroll to position [639, 0]
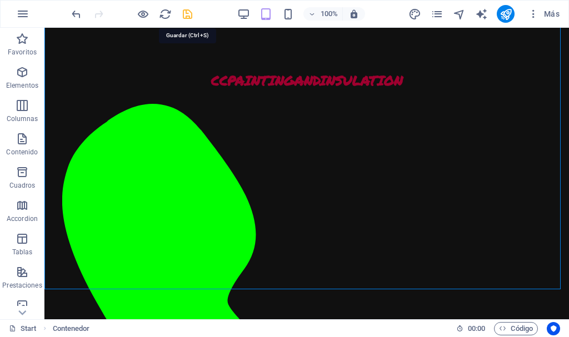
click at [185, 14] on icon "save" at bounding box center [187, 14] width 13 height 13
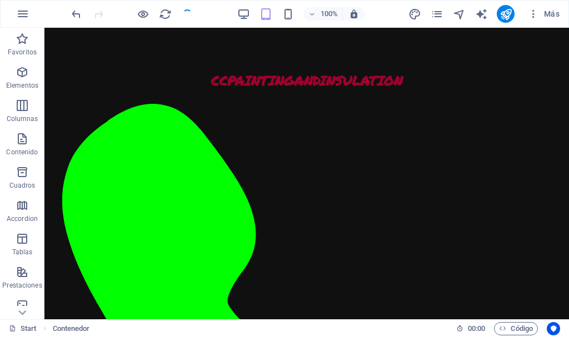
checkbox input "false"
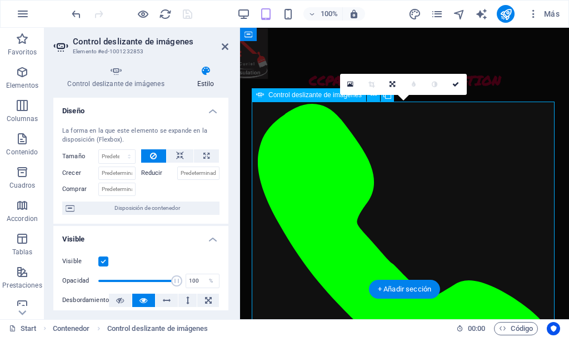
scroll to position [758, 0]
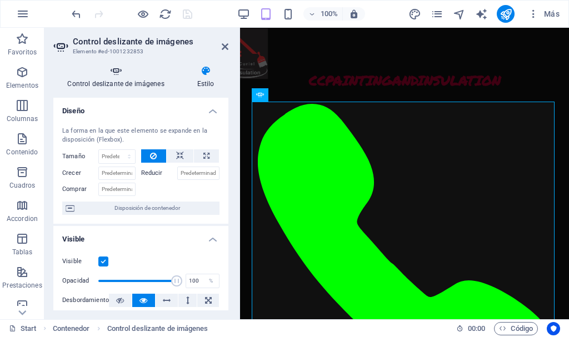
click at [114, 81] on h4 "Control deslizante de imágenes" at bounding box center [117, 77] width 129 height 23
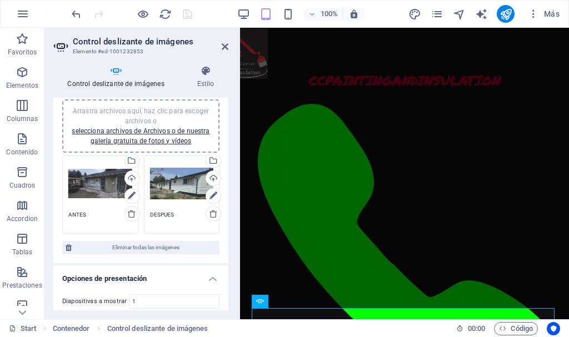
scroll to position [510, 0]
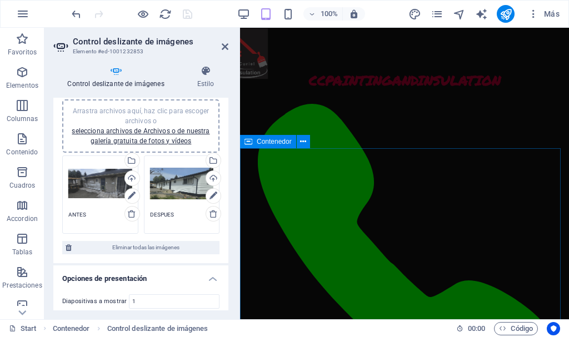
click at [279, 139] on span "Contenedor" at bounding box center [274, 141] width 35 height 7
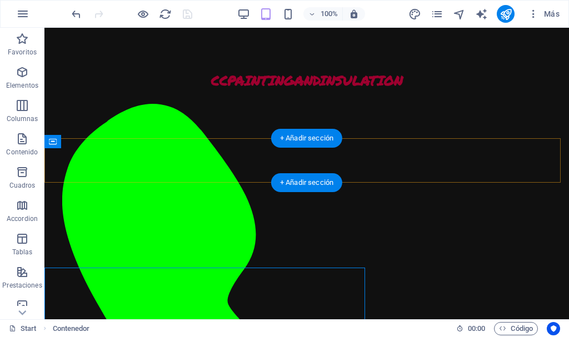
scroll to position [391, 0]
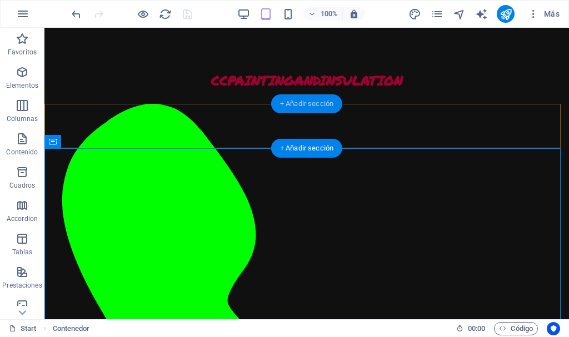
click at [304, 144] on div "+ Añadir sección" at bounding box center [306, 148] width 71 height 19
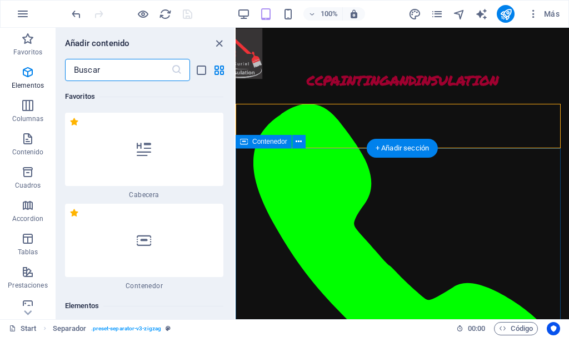
scroll to position [3401, 0]
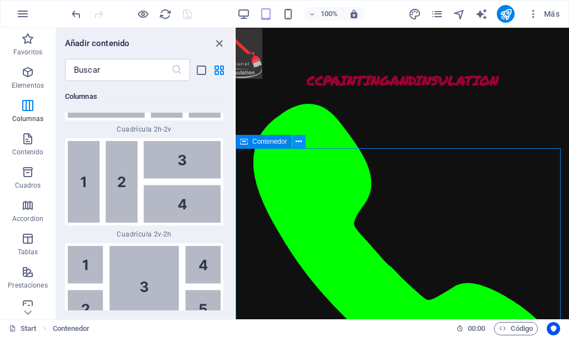
click at [298, 139] on icon at bounding box center [298, 142] width 6 height 12
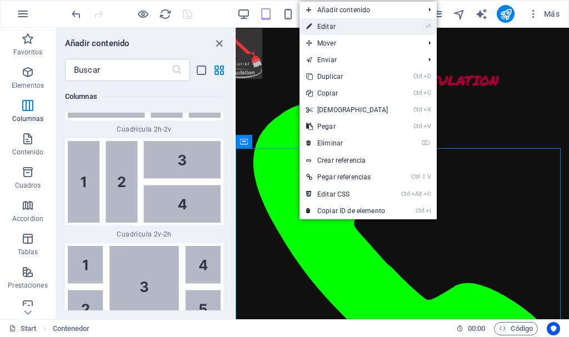
click at [350, 27] on link "⏎ Editar" at bounding box center [347, 26] width 96 height 17
select select "px"
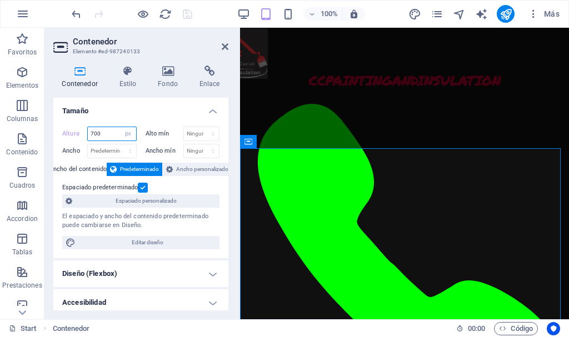
drag, startPoint x: 106, startPoint y: 134, endPoint x: 68, endPoint y: 129, distance: 38.6
click at [68, 129] on div "Altura 700 Predeterminado px rem % vh vw" at bounding box center [99, 134] width 74 height 14
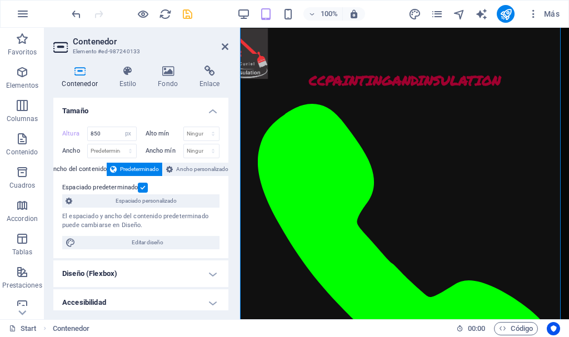
scroll to position [833, 0]
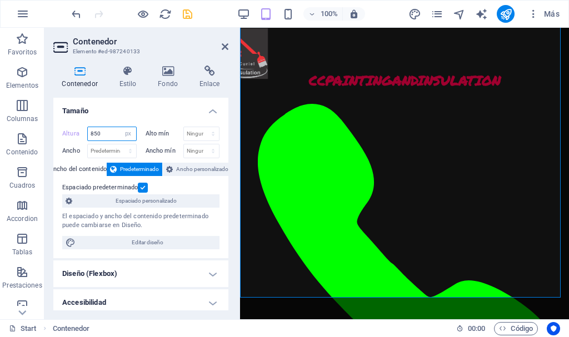
click at [108, 136] on input "850" at bounding box center [112, 133] width 48 height 13
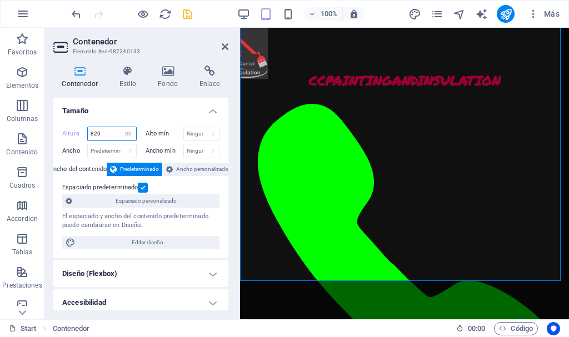
click at [108, 136] on input "820" at bounding box center [112, 133] width 48 height 13
type input "810"
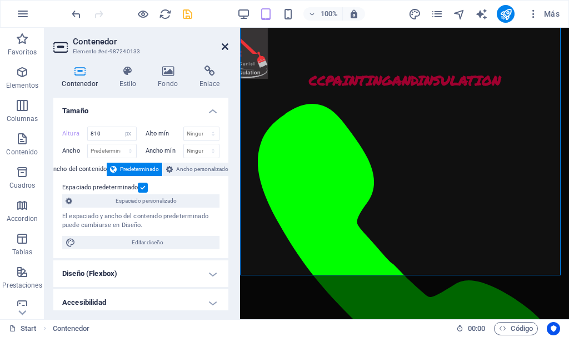
click at [226, 47] on icon at bounding box center [225, 46] width 7 height 9
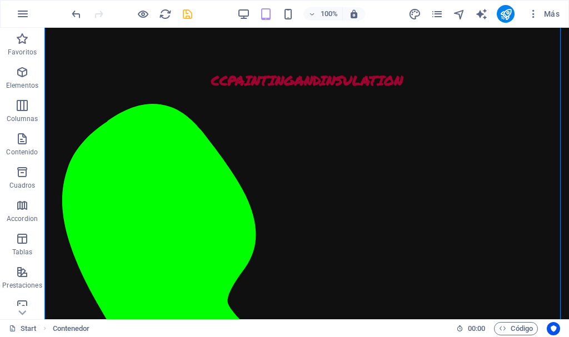
scroll to position [606, 0]
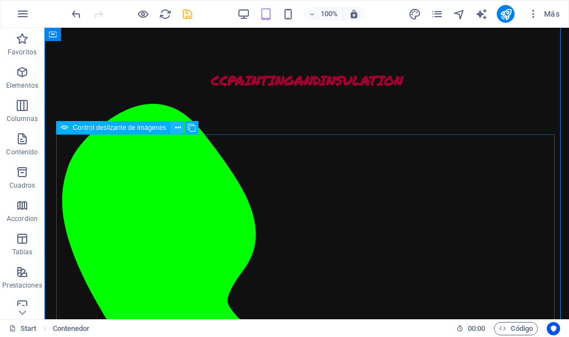
click at [175, 129] on icon at bounding box center [178, 128] width 6 height 12
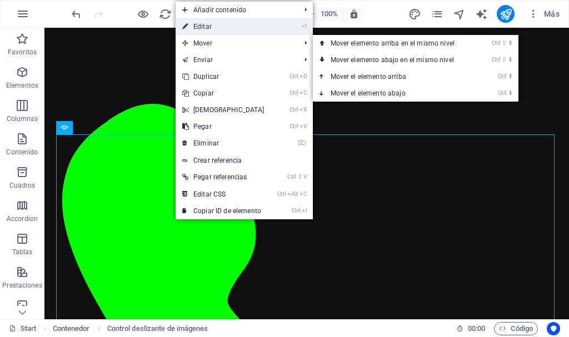
click at [212, 30] on link "⏎ Editar" at bounding box center [223, 26] width 96 height 17
select select "px"
select select "ms"
select select "s"
select select "progressive"
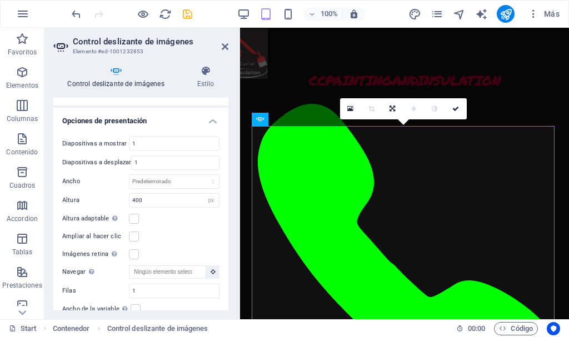
scroll to position [192, 0]
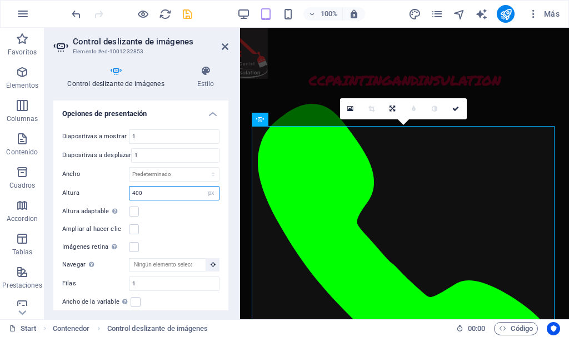
click at [155, 192] on input "400" at bounding box center [173, 193] width 89 height 13
drag, startPoint x: 155, startPoint y: 192, endPoint x: 102, endPoint y: 190, distance: 52.8
click at [102, 190] on div "Altura 400 Predeterminado px rem em vw vh" at bounding box center [140, 193] width 157 height 14
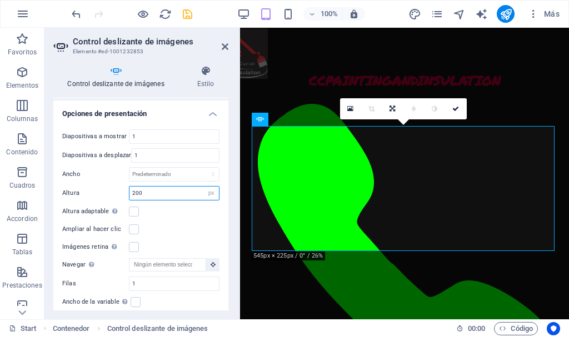
type input "200"
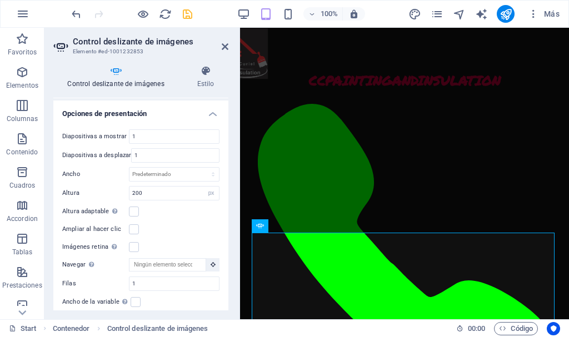
scroll to position [661, 0]
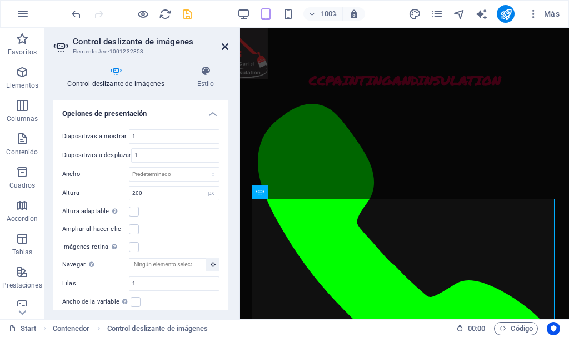
click at [222, 48] on icon at bounding box center [225, 46] width 7 height 9
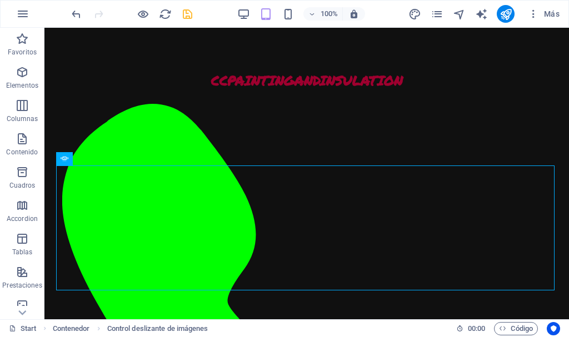
scroll to position [593, 0]
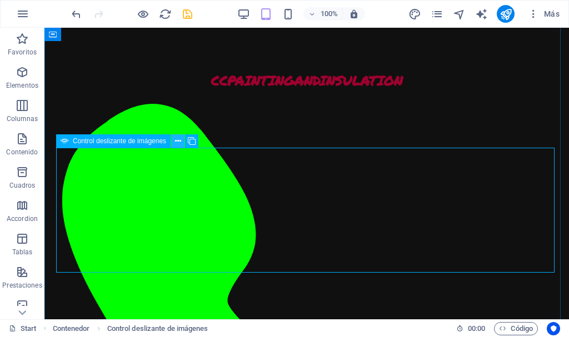
click at [175, 143] on icon at bounding box center [178, 142] width 6 height 12
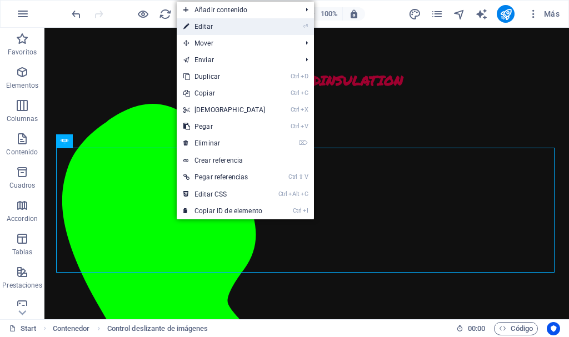
click at [232, 29] on link "⏎ Editar" at bounding box center [225, 26] width 96 height 17
select select "px"
select select "ms"
select select "s"
select select "progressive"
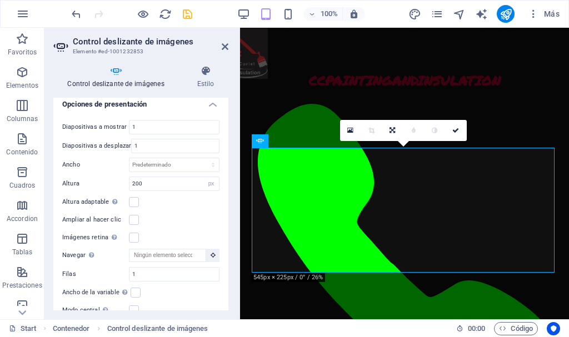
scroll to position [230, 0]
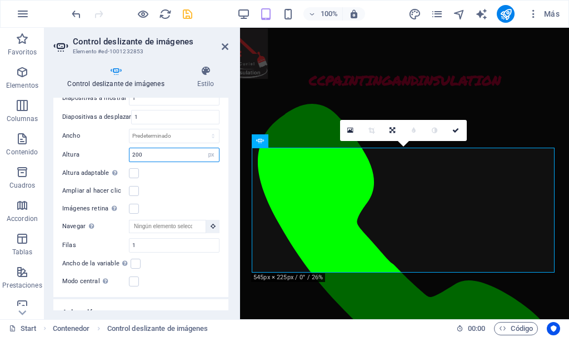
drag, startPoint x: 164, startPoint y: 155, endPoint x: 89, endPoint y: 151, distance: 75.1
click at [89, 151] on div "Altura 200 Predeterminado px rem em vw vh" at bounding box center [140, 155] width 157 height 14
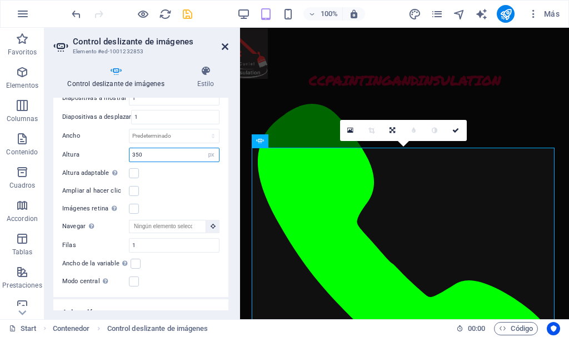
type input "350"
click at [223, 46] on icon at bounding box center [225, 46] width 7 height 9
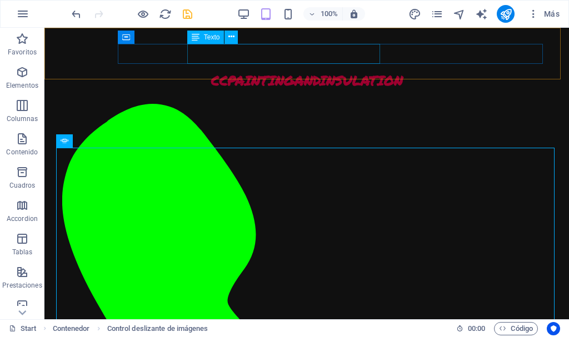
scroll to position [593, 0]
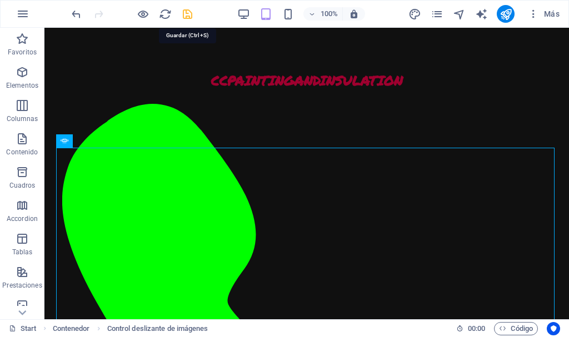
click at [185, 12] on icon "save" at bounding box center [187, 14] width 13 height 13
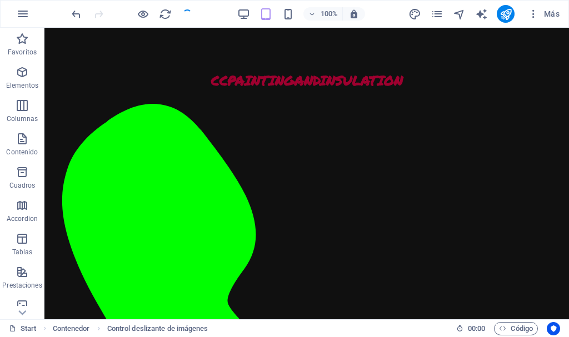
checkbox input "false"
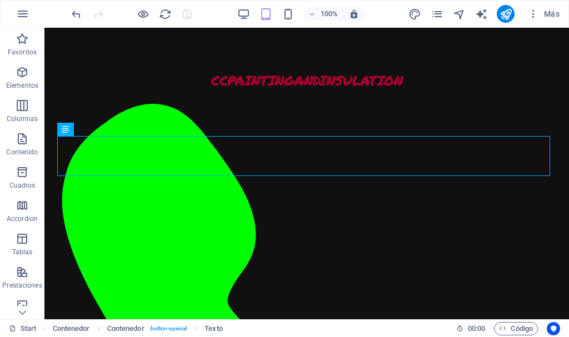
scroll to position [413, 0]
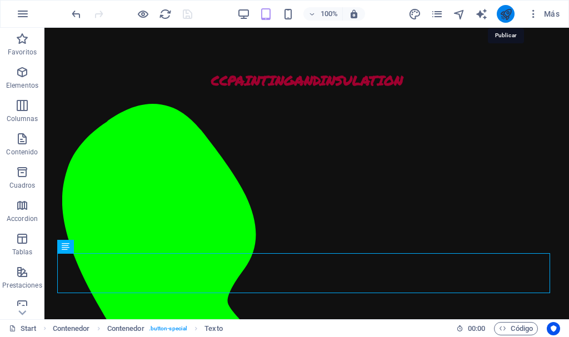
click at [506, 9] on icon "publish" at bounding box center [505, 14] width 13 height 13
